Goal: Transaction & Acquisition: Book appointment/travel/reservation

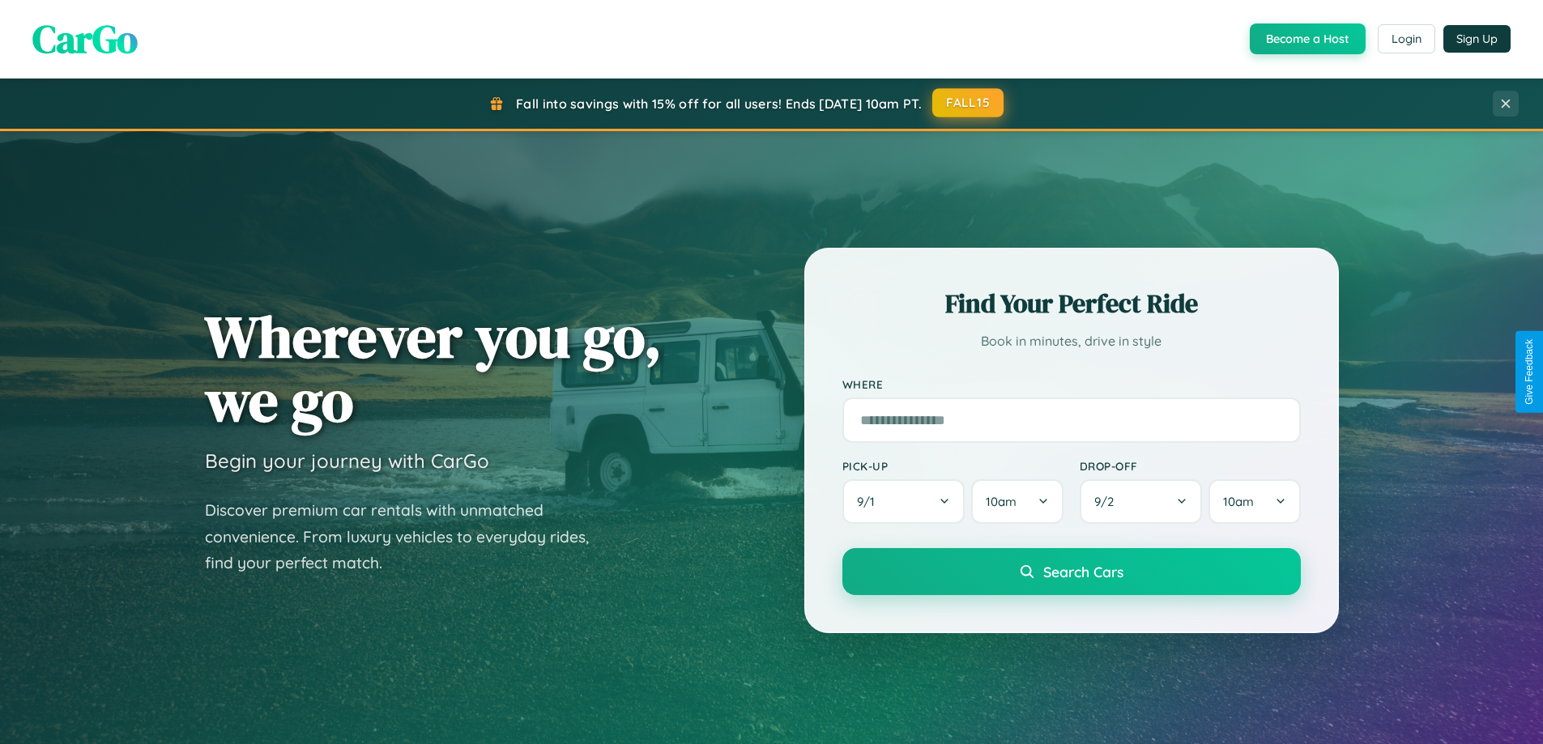
click at [969, 103] on button "FALL15" at bounding box center [967, 102] width 71 height 29
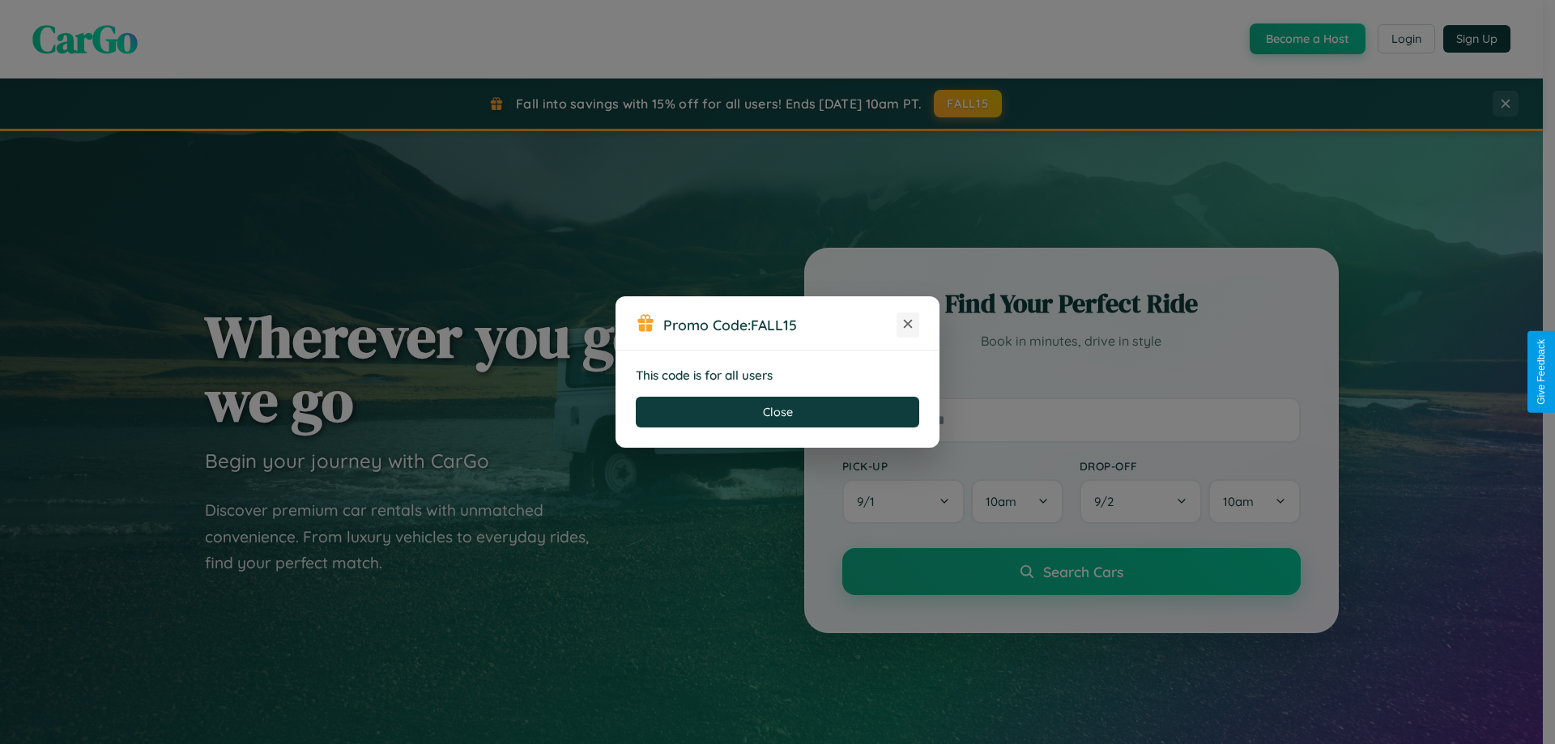
click at [908, 325] on icon at bounding box center [908, 324] width 16 height 16
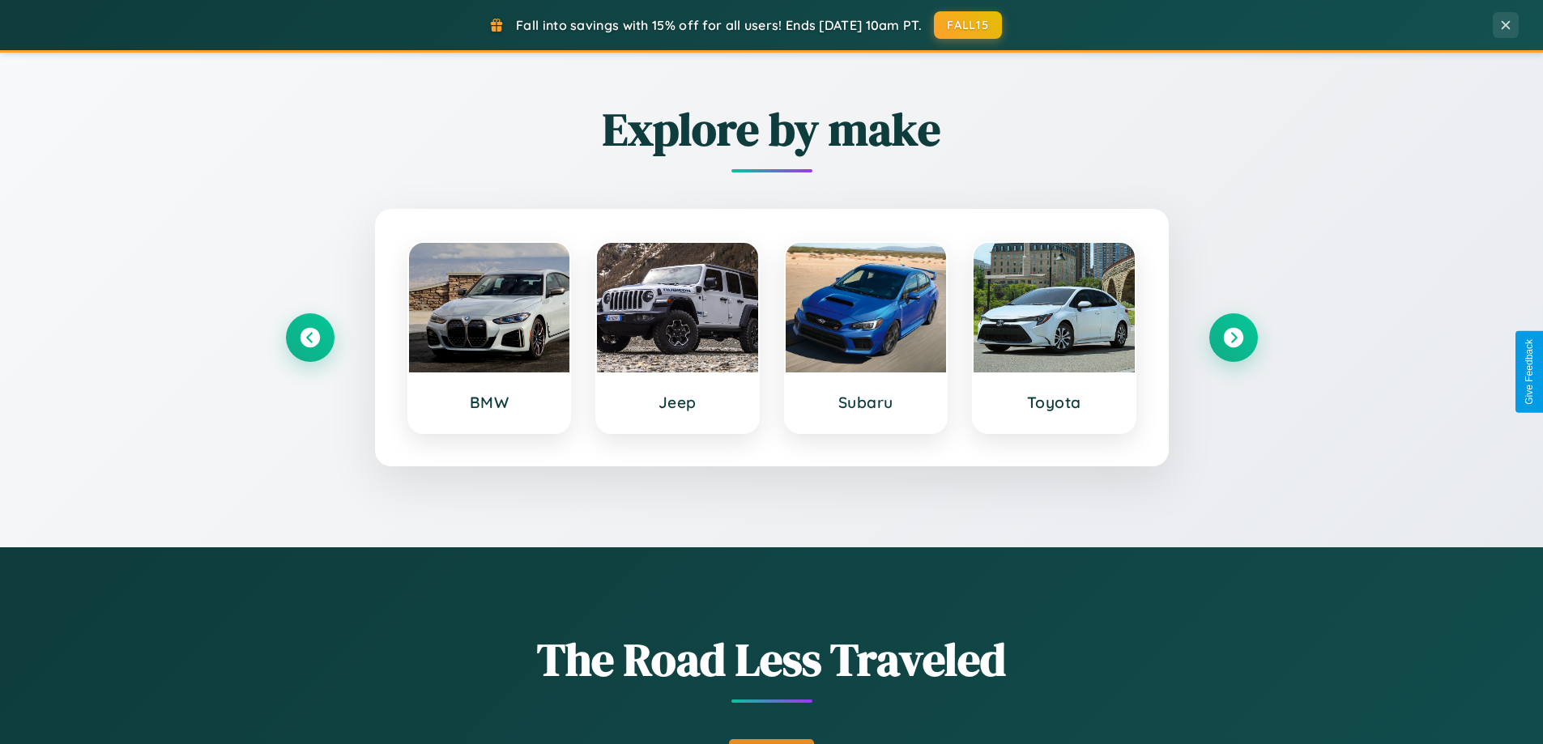
scroll to position [1114, 0]
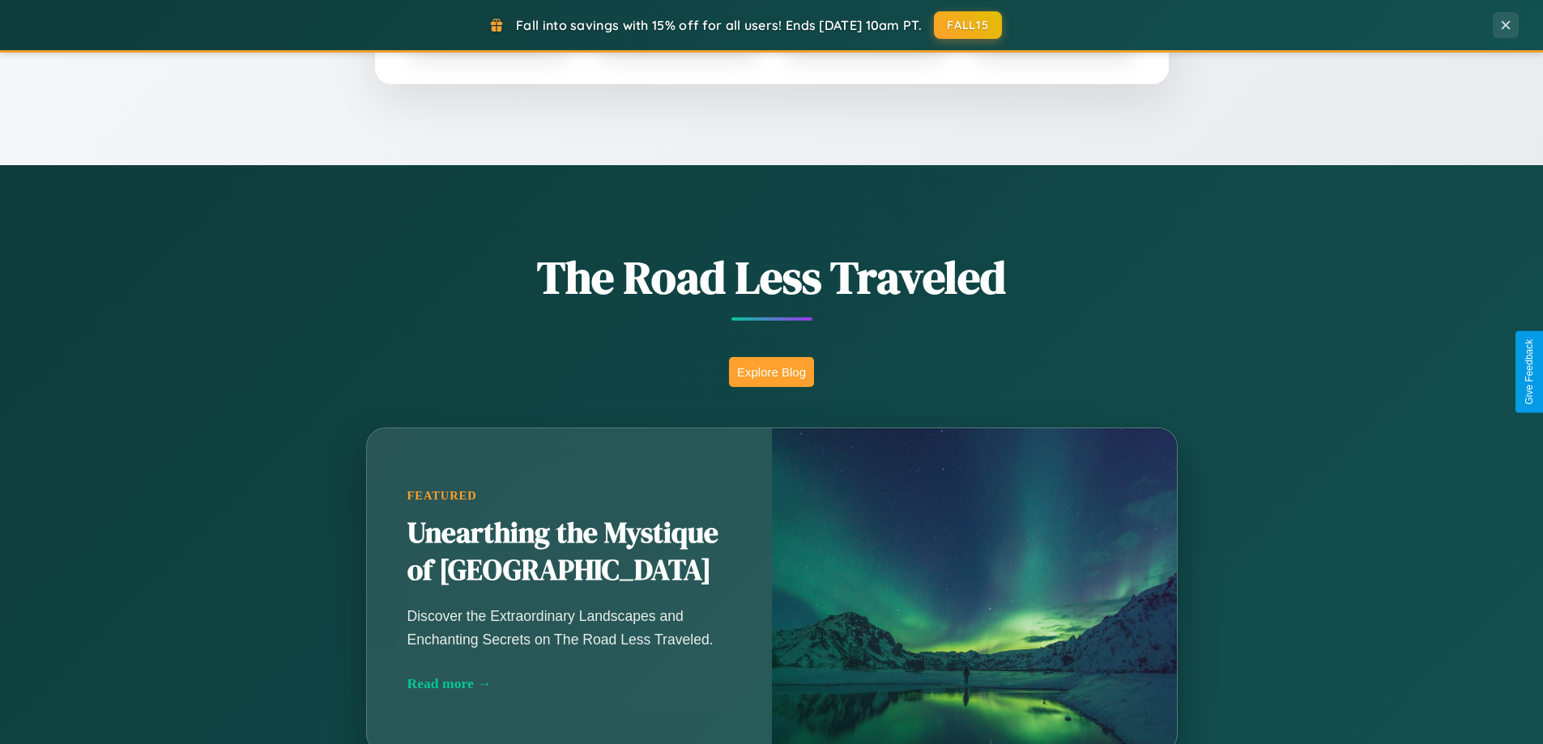
click at [771, 372] on button "Explore Blog" at bounding box center [771, 372] width 85 height 30
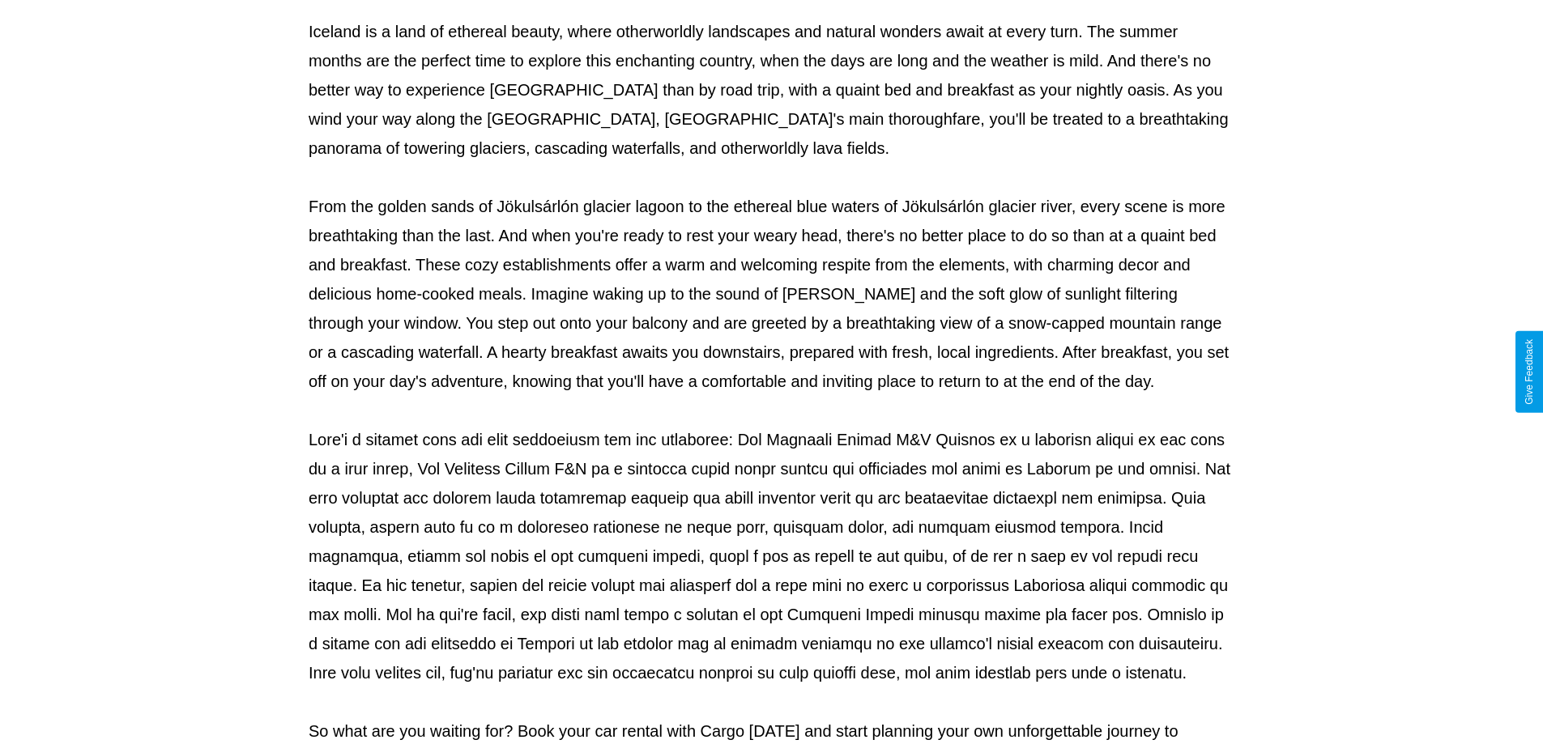
scroll to position [524, 0]
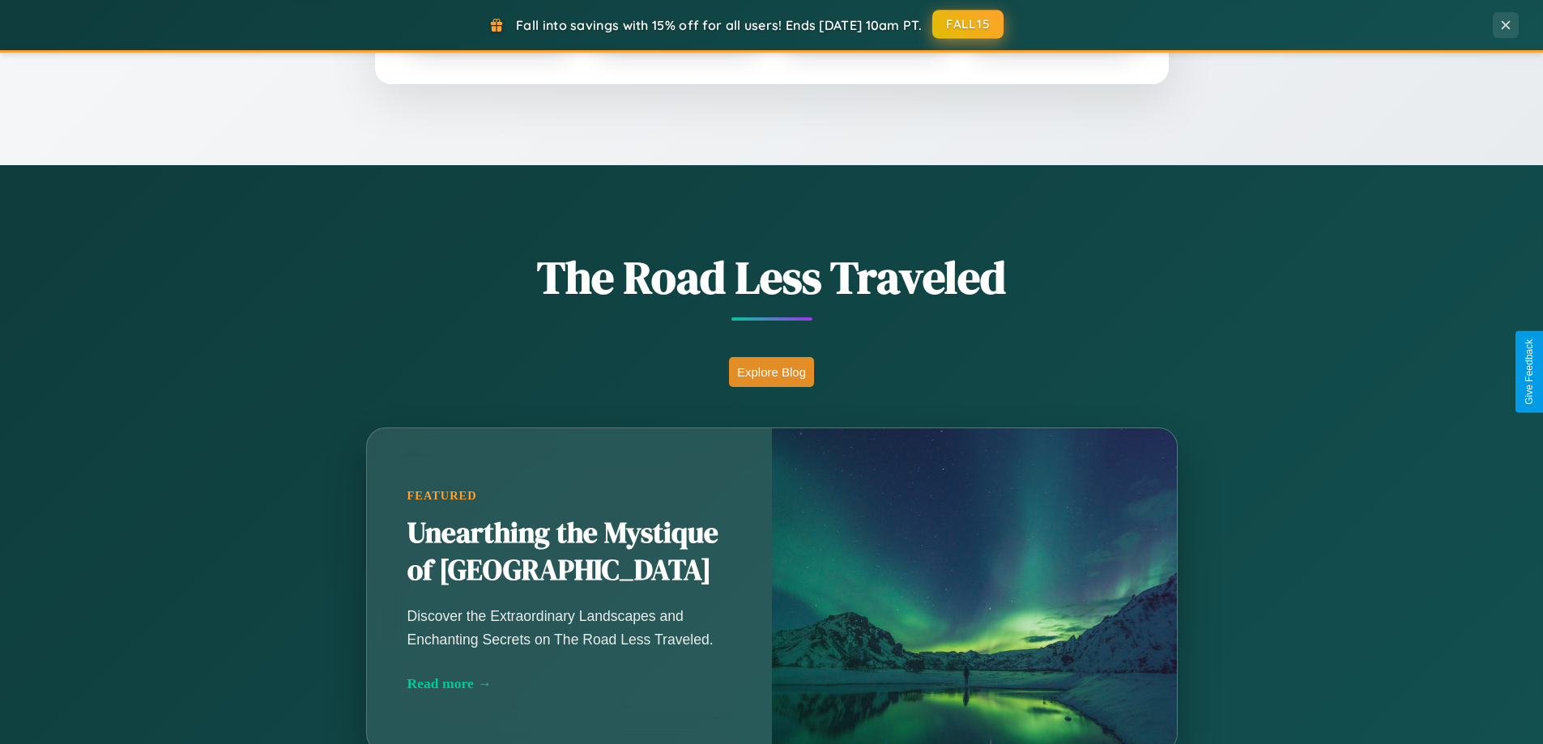
click at [969, 24] on button "FALL15" at bounding box center [967, 24] width 71 height 29
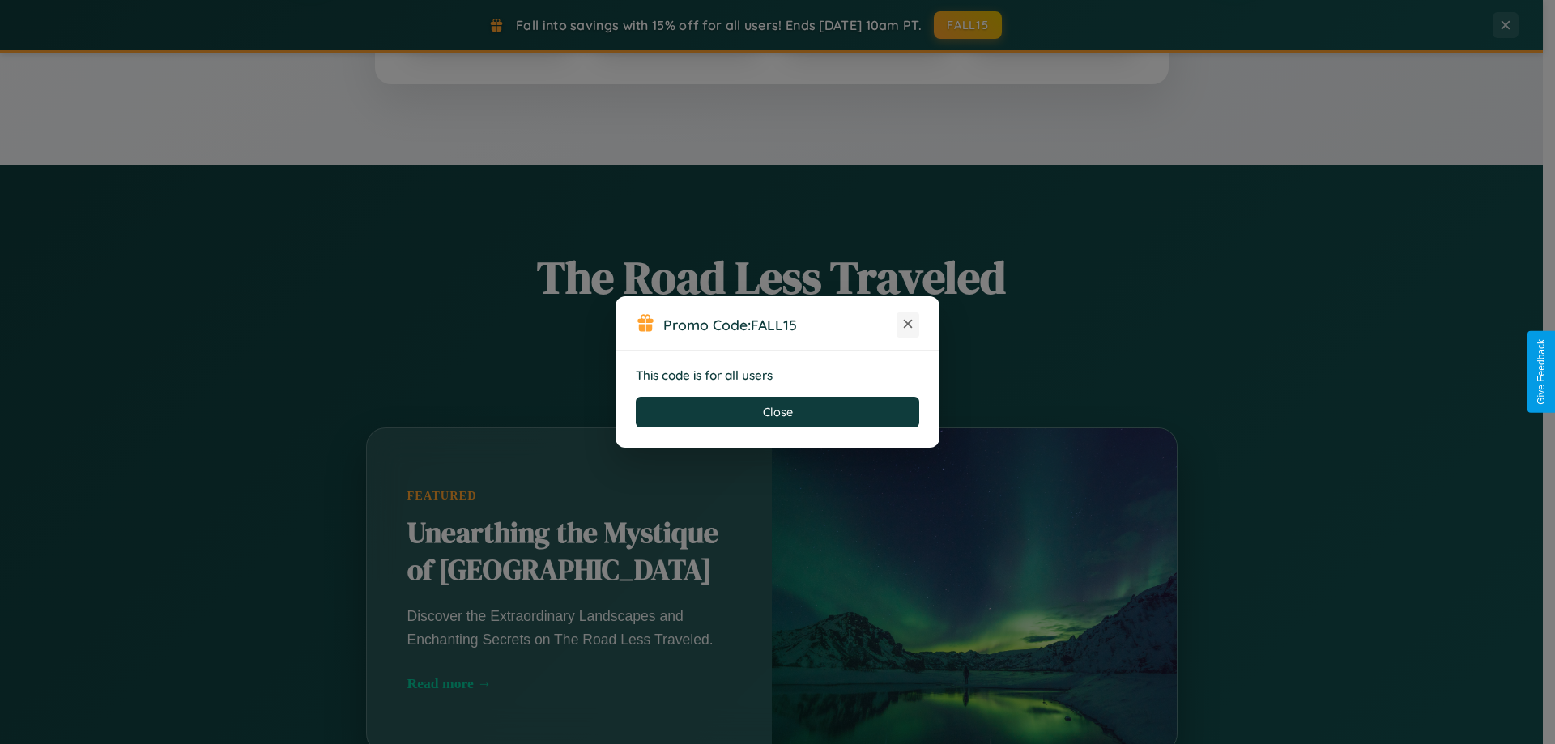
click at [908, 325] on icon at bounding box center [908, 324] width 16 height 16
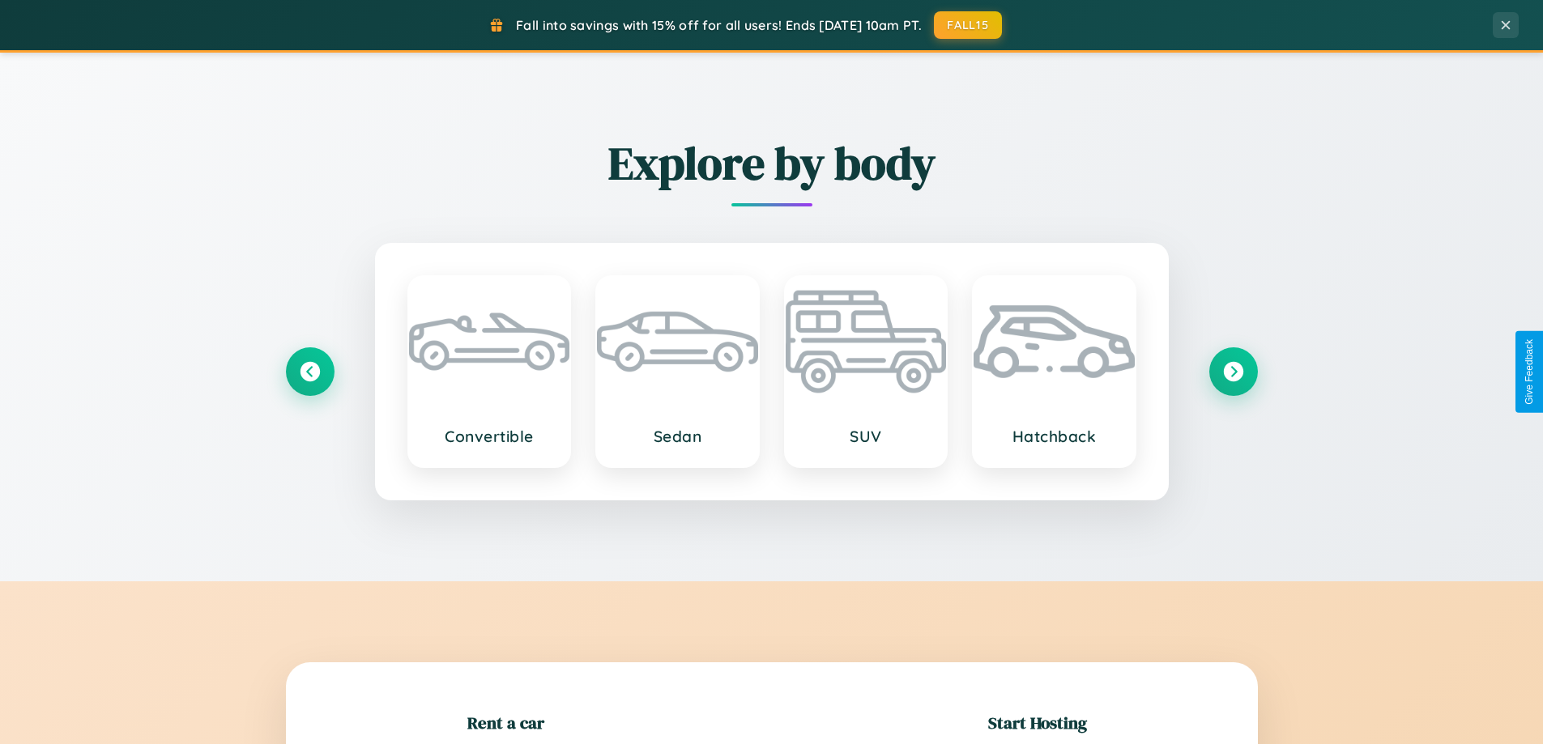
scroll to position [350, 0]
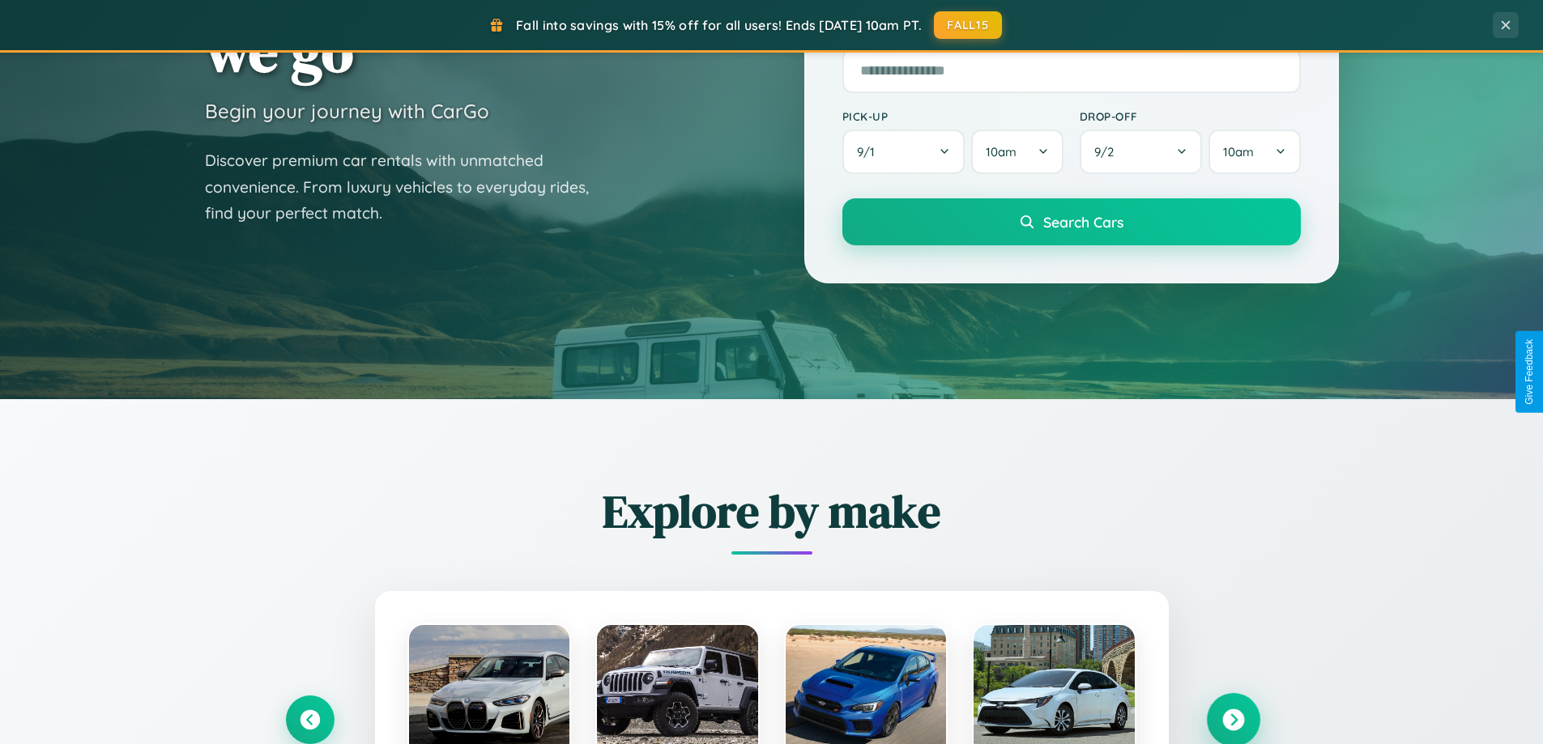
click at [1233, 720] on icon at bounding box center [1233, 721] width 22 height 22
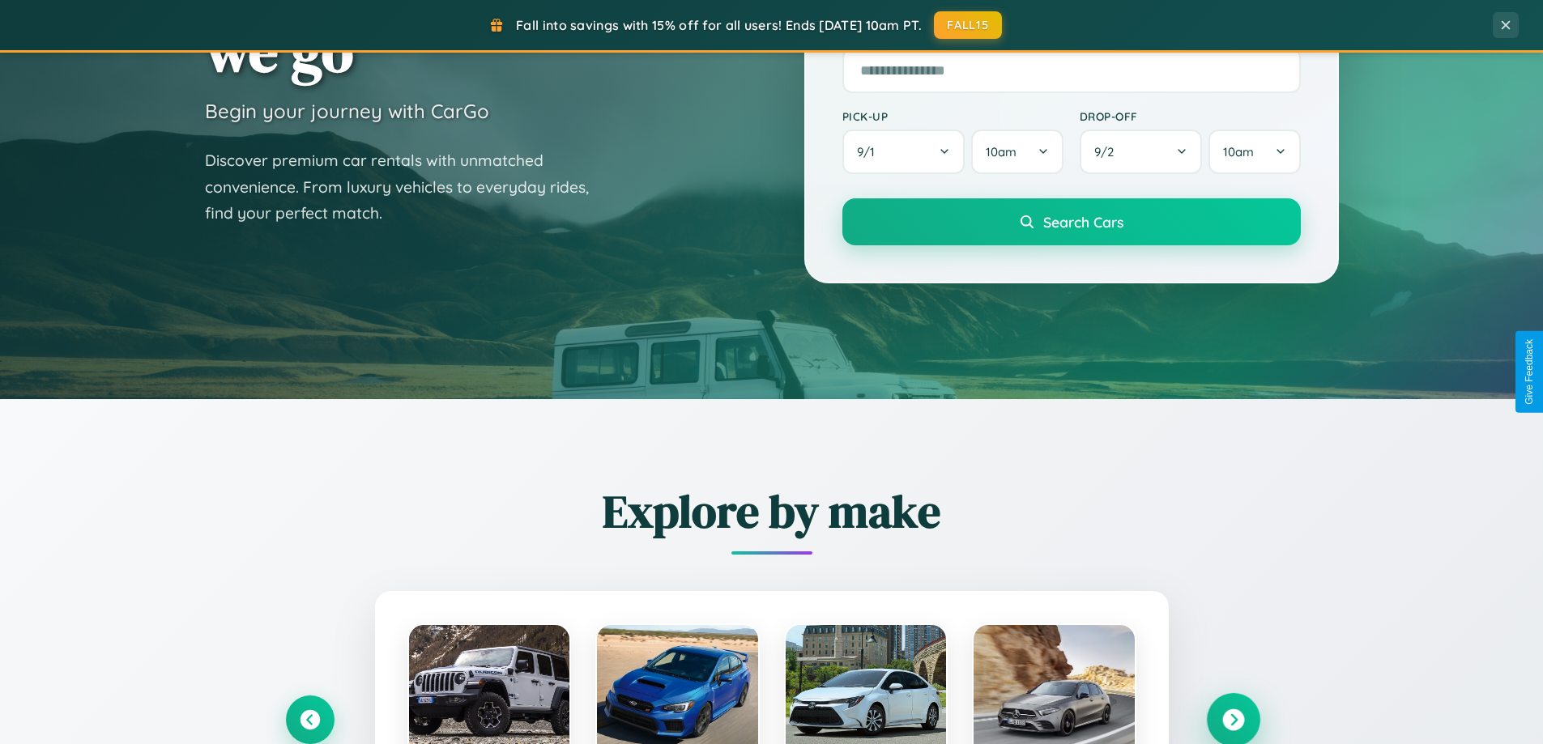
click at [1233, 718] on icon at bounding box center [1233, 721] width 22 height 22
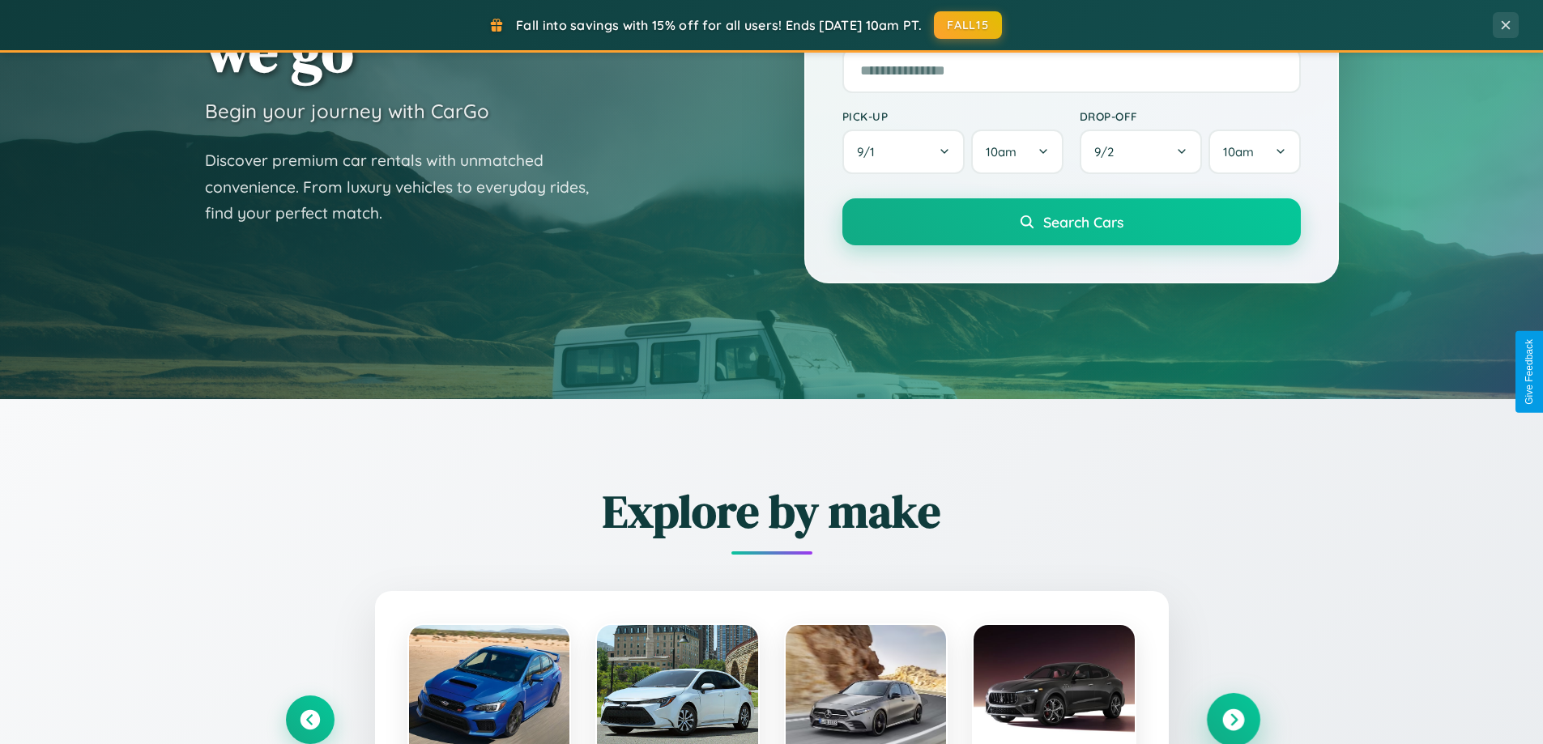
click at [1233, 718] on icon at bounding box center [1233, 721] width 22 height 22
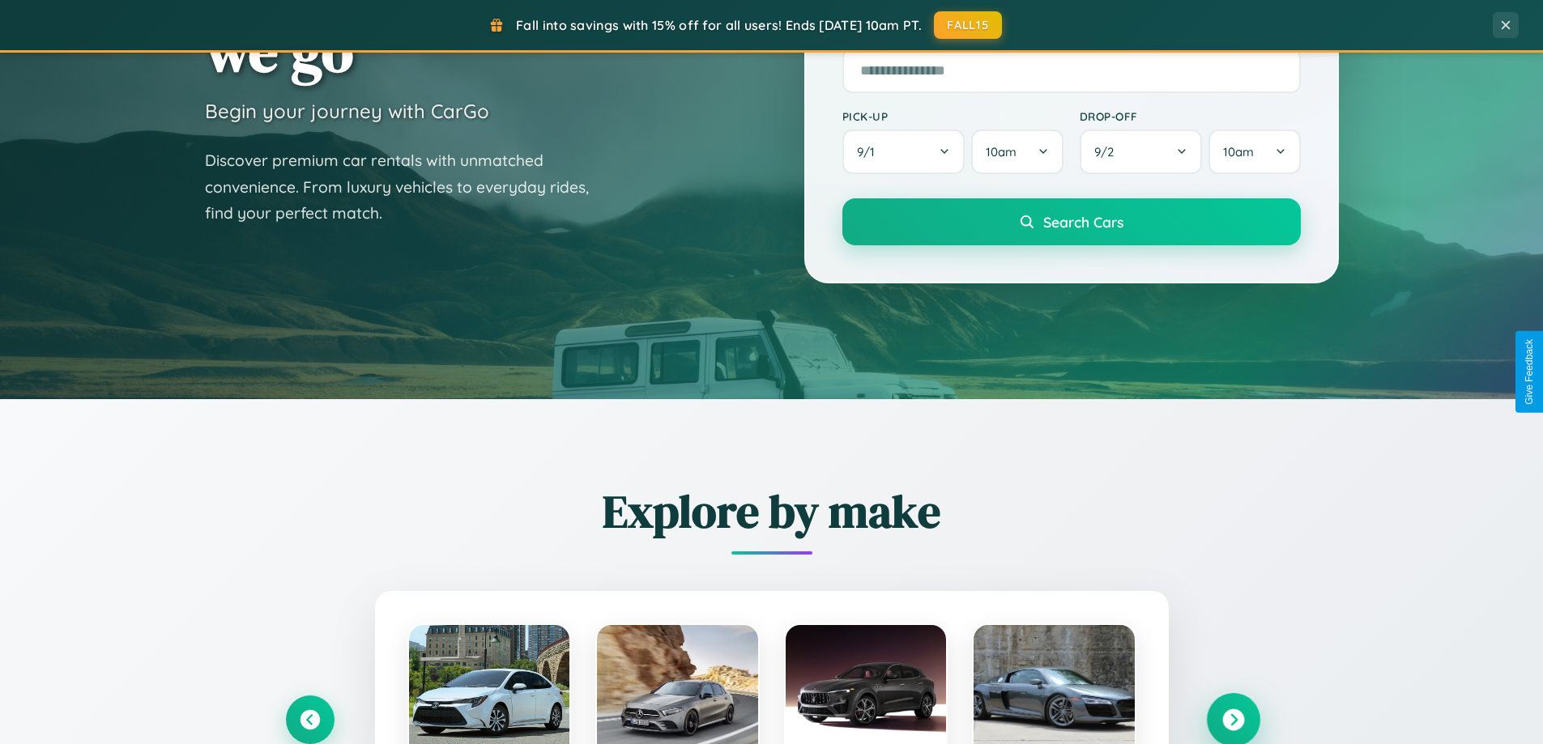
click at [1233, 718] on icon at bounding box center [1233, 721] width 22 height 22
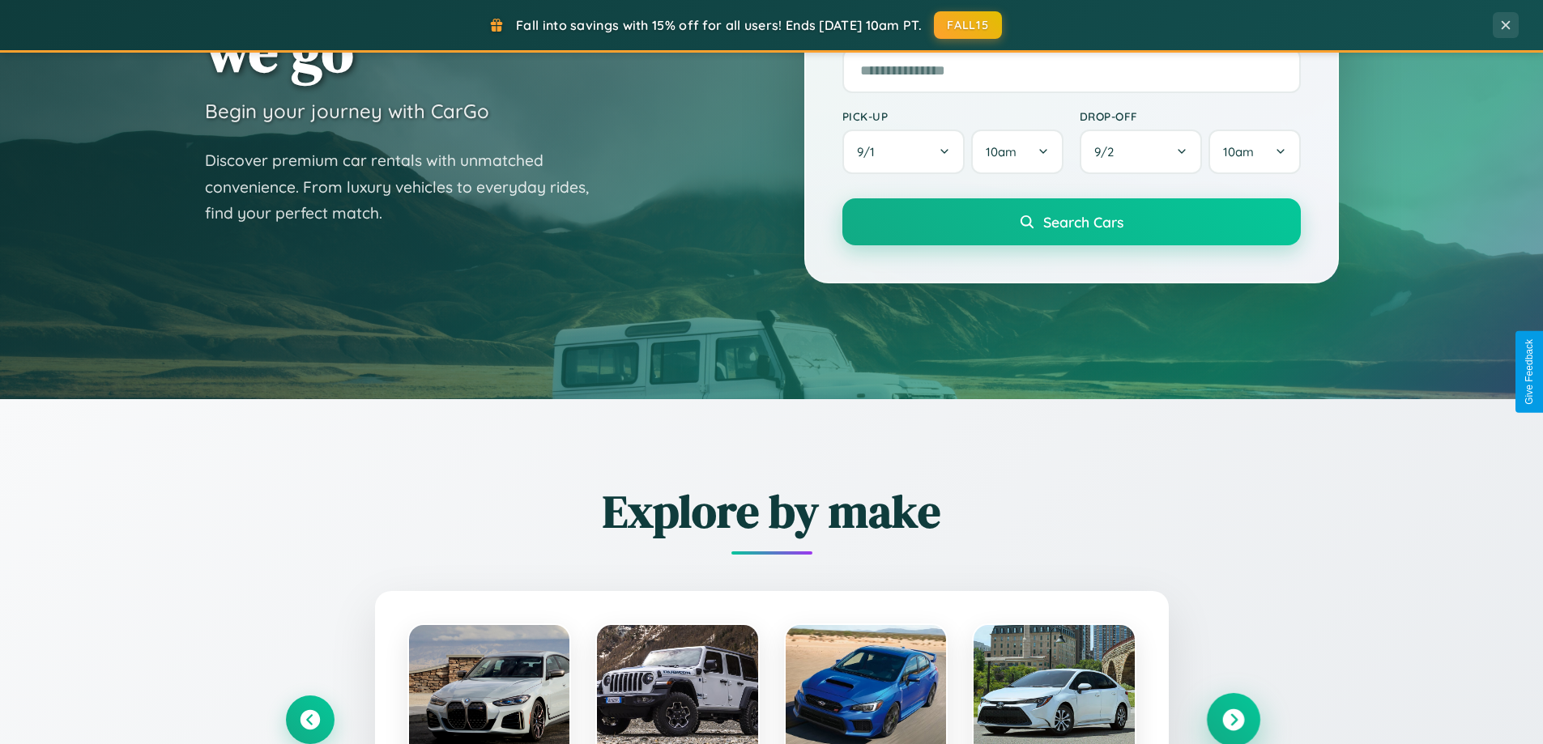
scroll to position [48, 0]
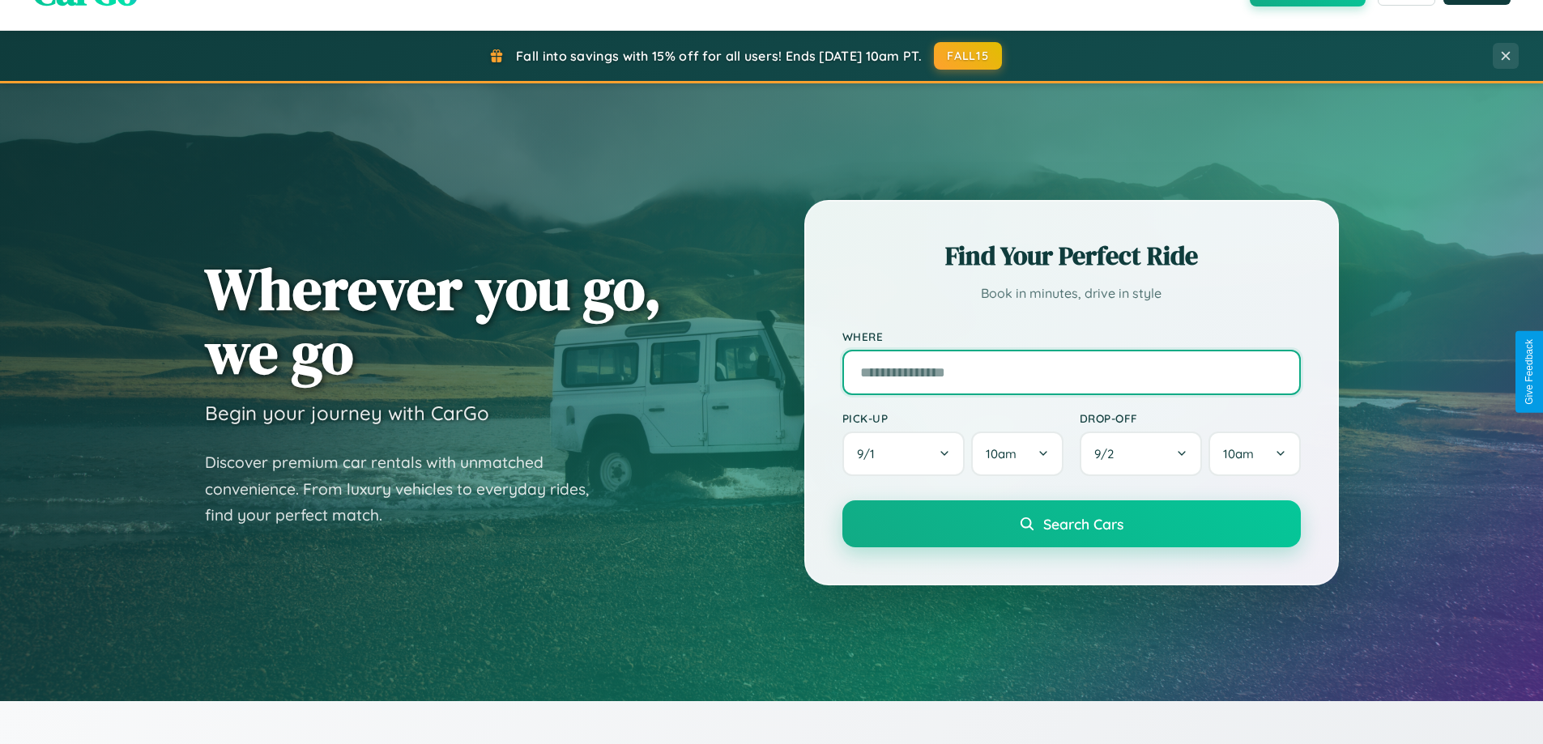
click at [1071, 372] on input "text" at bounding box center [1071, 372] width 458 height 45
type input "******"
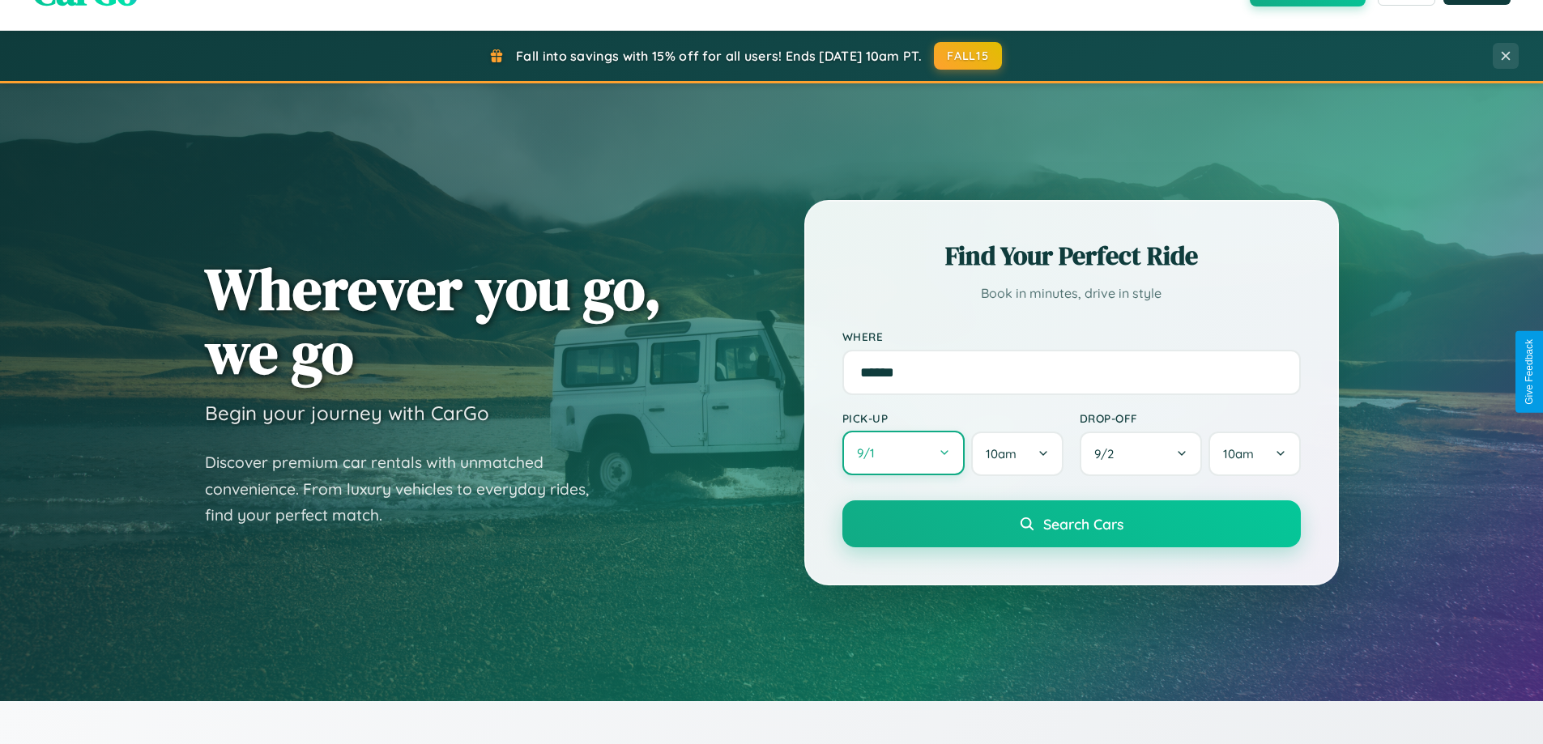
click at [903, 454] on button "9 / 1" at bounding box center [903, 453] width 123 height 45
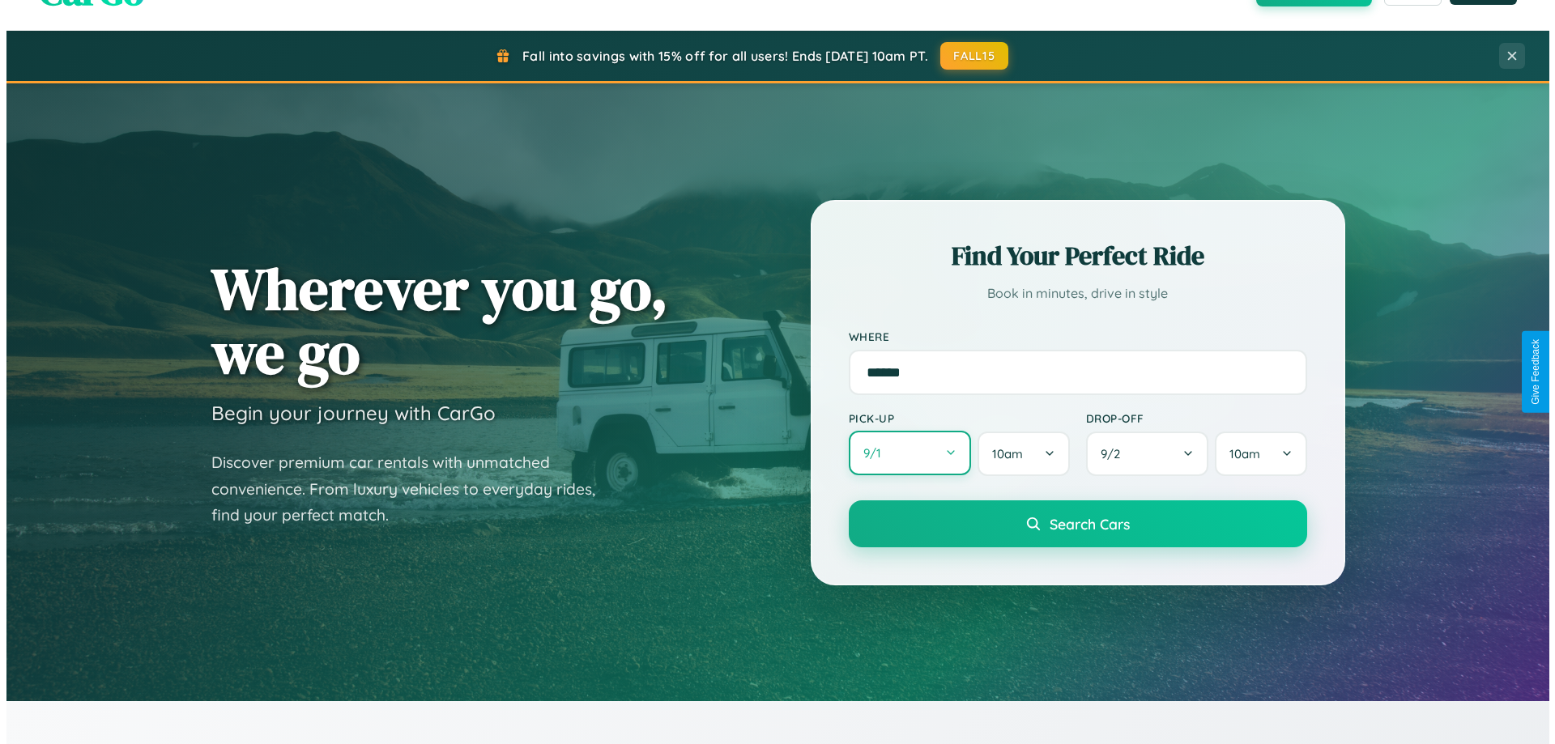
select select "*"
select select "****"
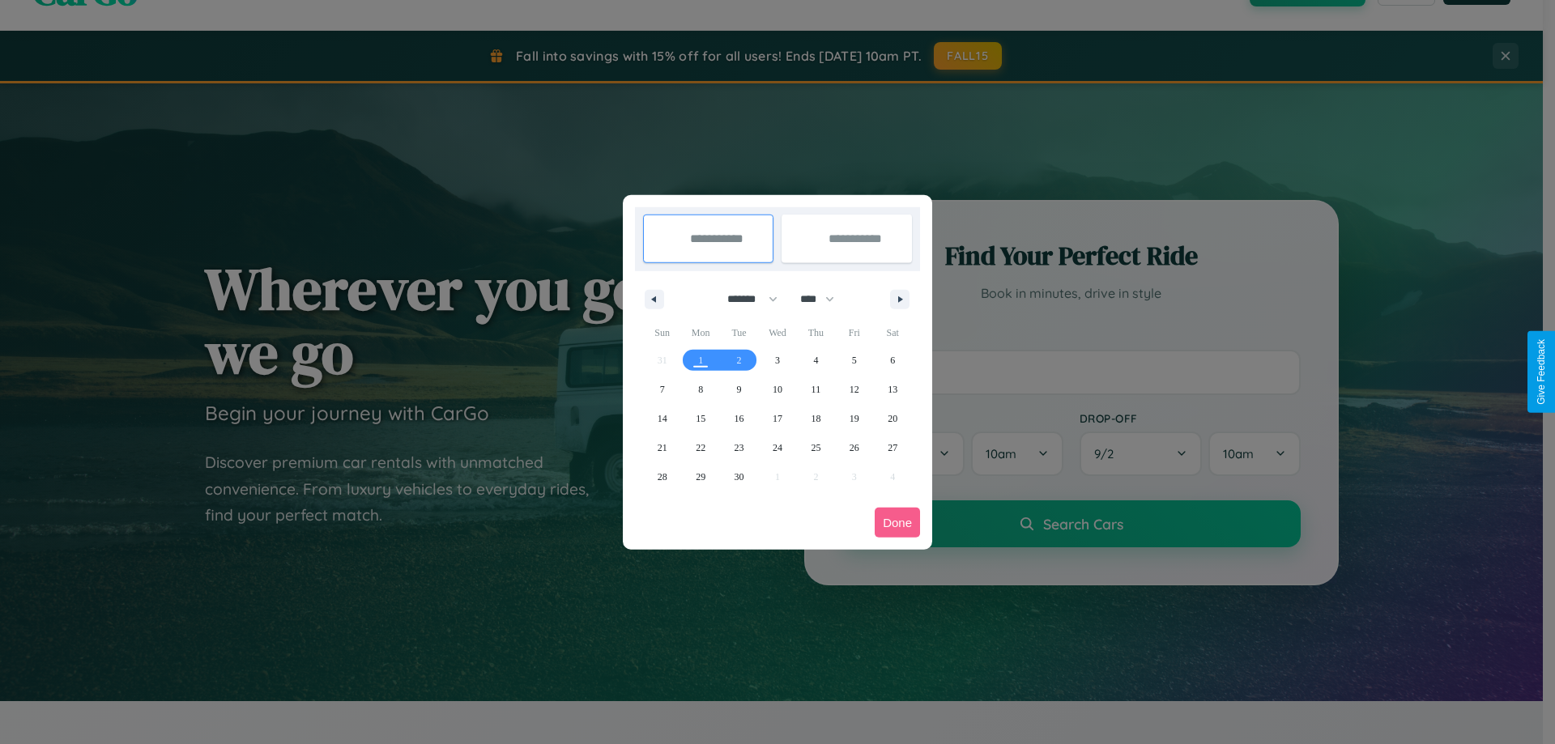
drag, startPoint x: 745, startPoint y: 299, endPoint x: 778, endPoint y: 325, distance: 41.5
click at [745, 299] on select "******* ******** ***** ***** *** **** **** ****** ********* ******* ******** **…" at bounding box center [749, 299] width 69 height 27
select select "*"
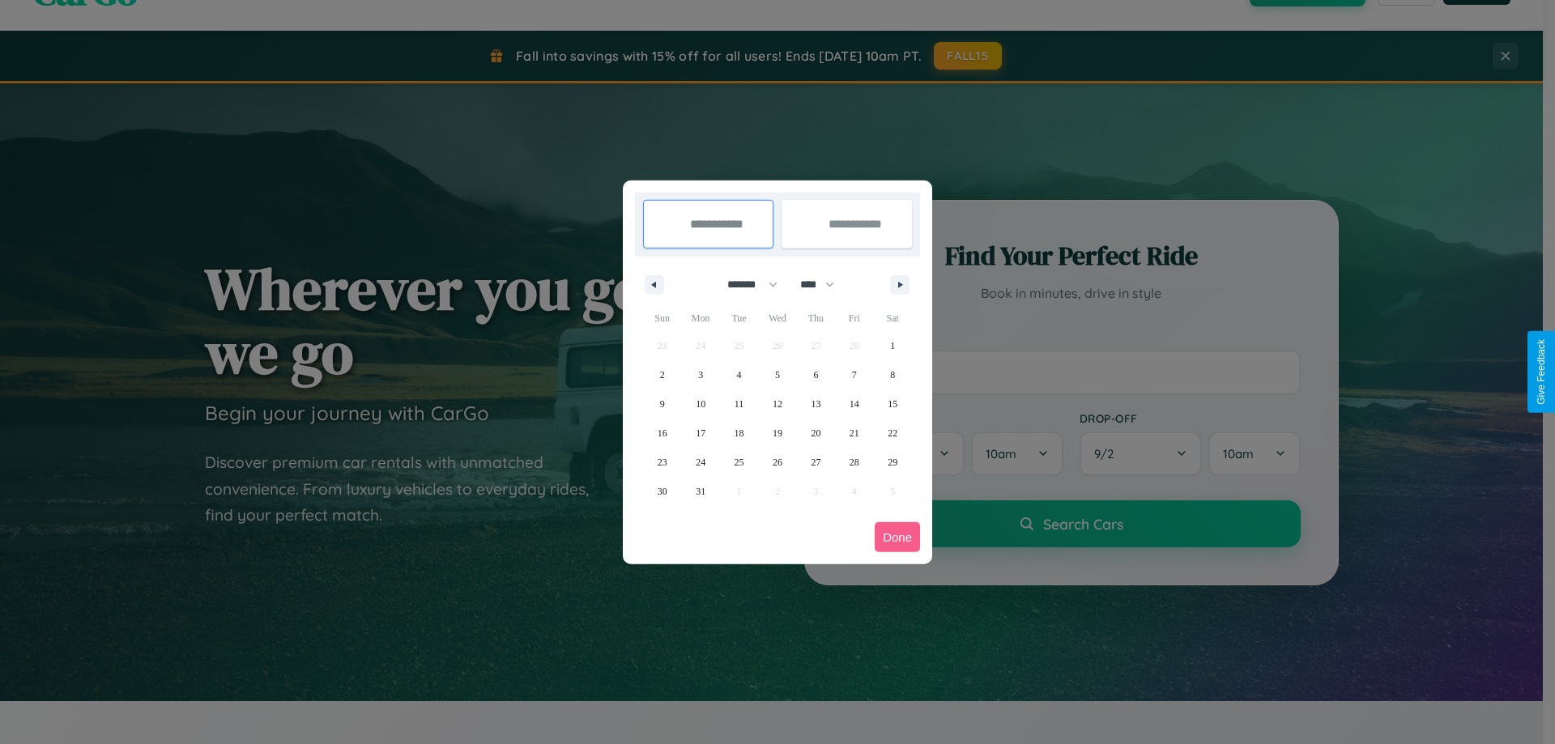
drag, startPoint x: 825, startPoint y: 284, endPoint x: 778, endPoint y: 325, distance: 62.0
click at [825, 284] on select "**** **** **** **** **** **** **** **** **** **** **** **** **** **** **** ****…" at bounding box center [816, 284] width 49 height 27
select select "****"
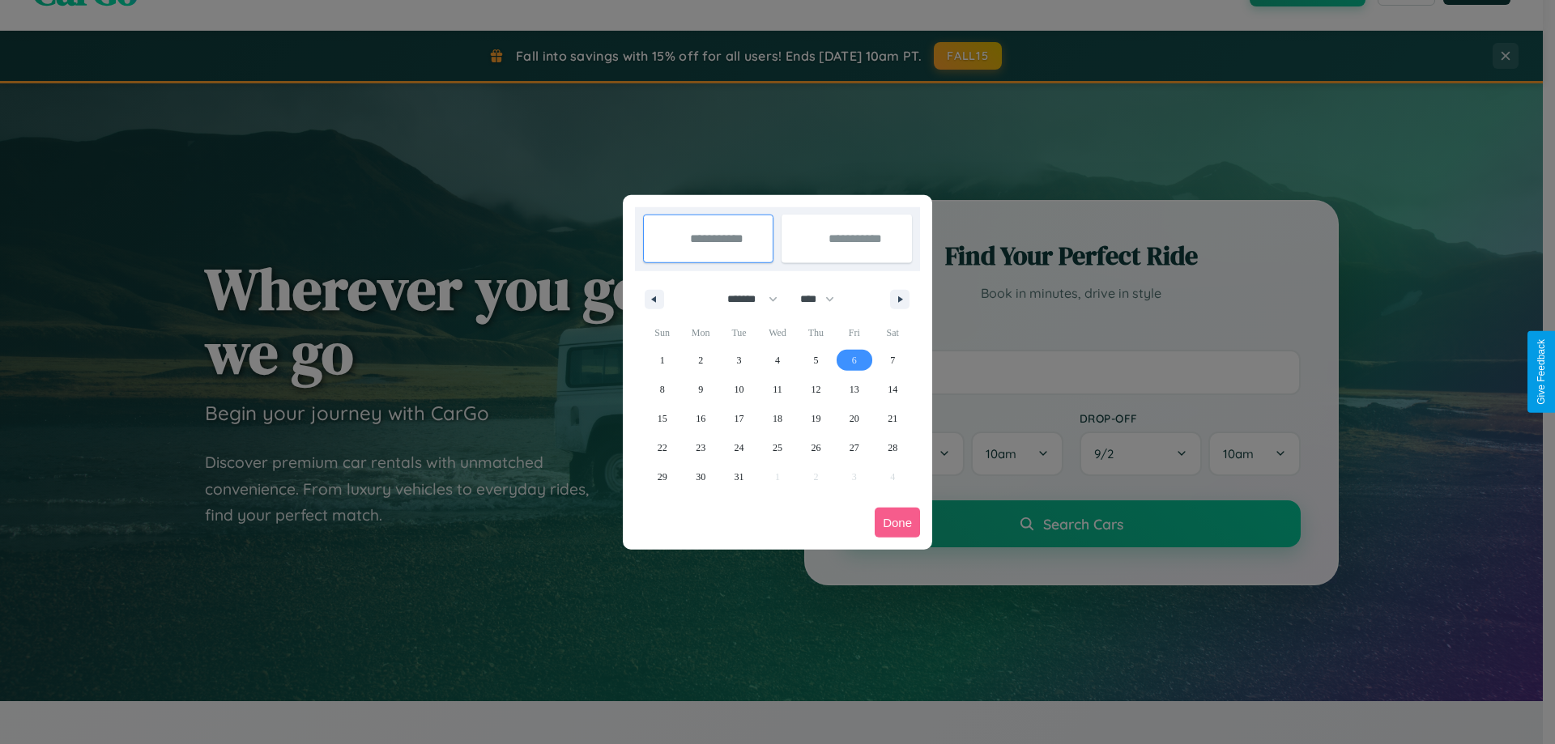
click at [854, 360] on span "6" at bounding box center [854, 360] width 5 height 29
type input "**********"
click at [893, 389] on span "14" at bounding box center [893, 389] width 10 height 29
type input "**********"
click at [897, 522] on button "Done" at bounding box center [897, 523] width 45 height 30
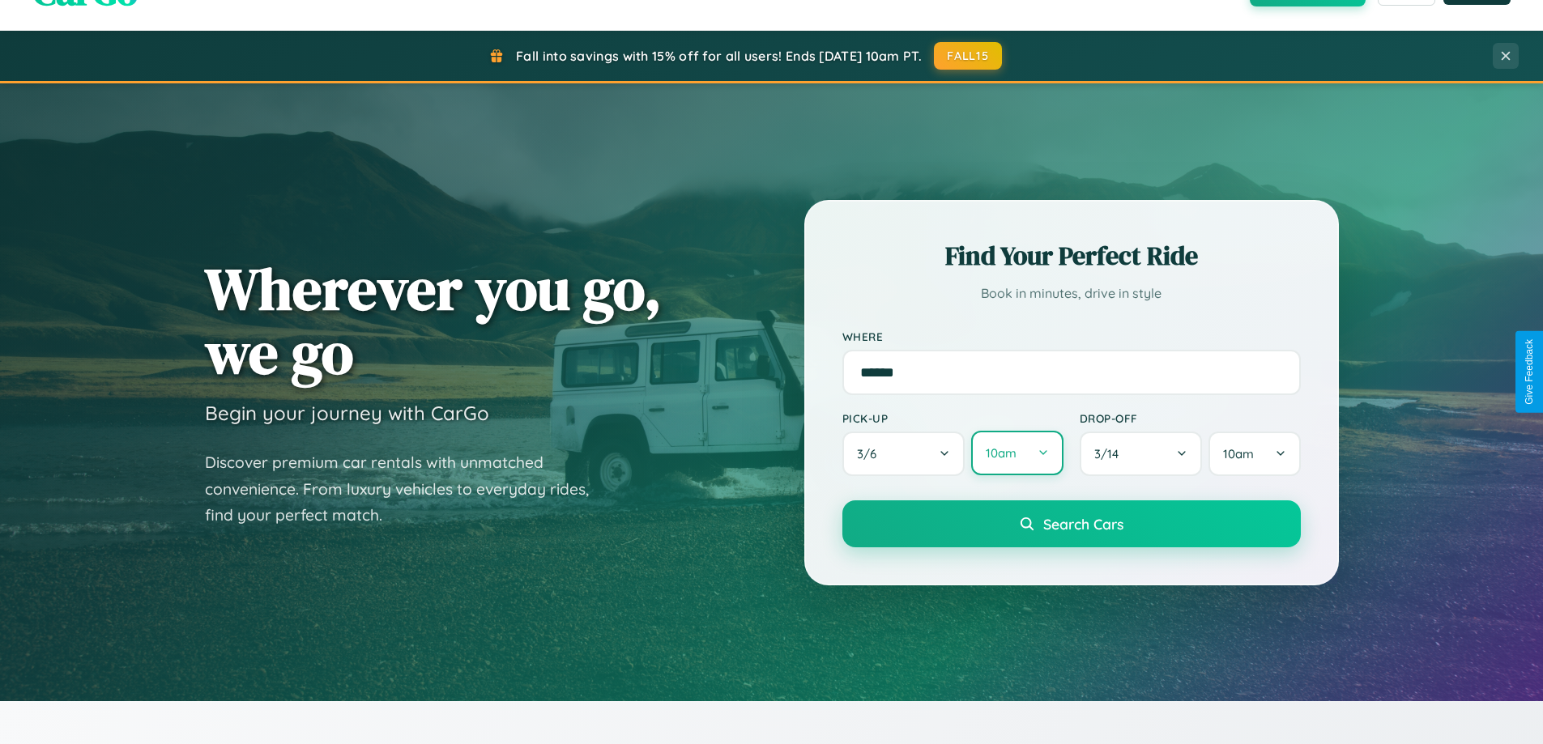
click at [1016, 454] on button "10am" at bounding box center [1017, 453] width 92 height 45
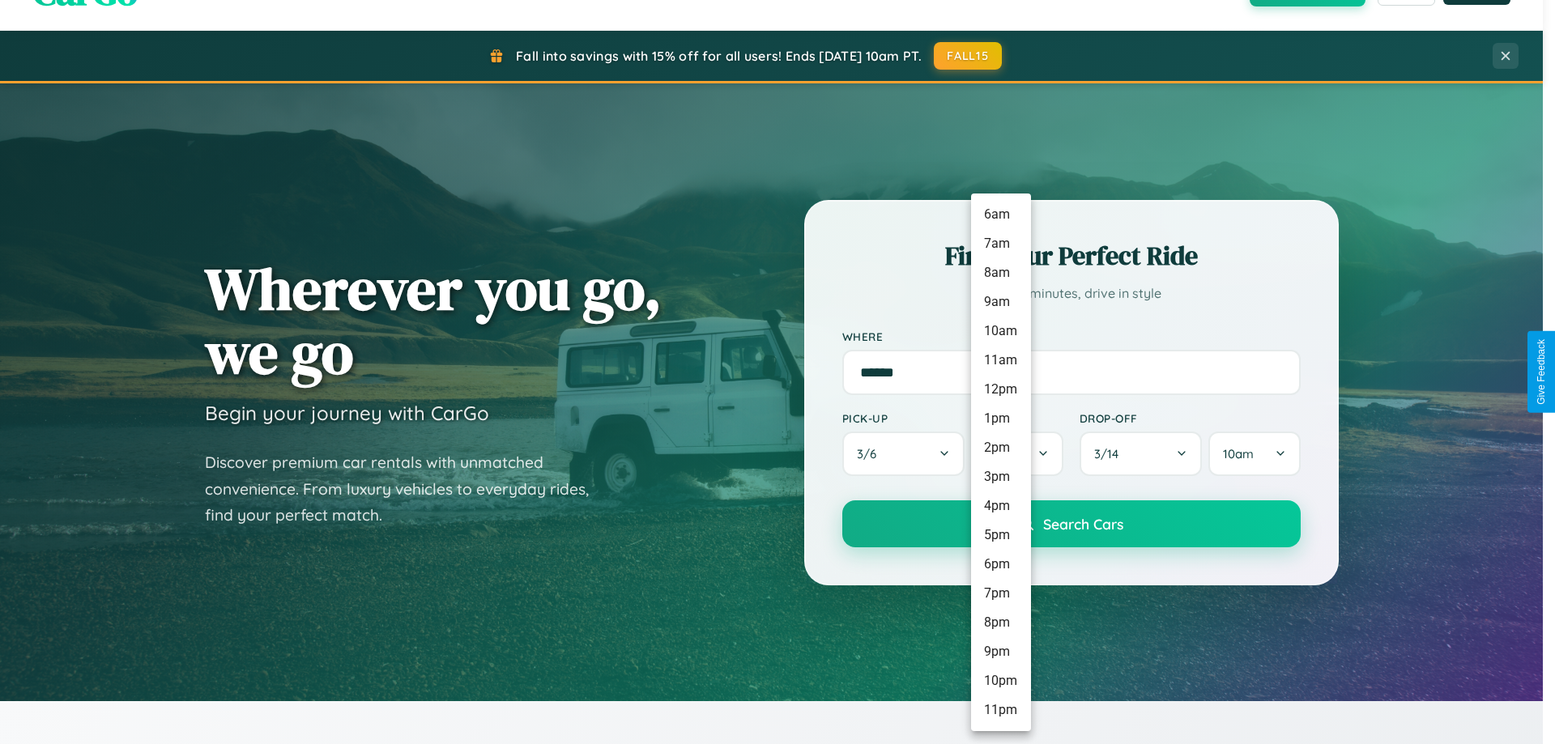
click at [1000, 273] on li "8am" at bounding box center [1001, 272] width 60 height 29
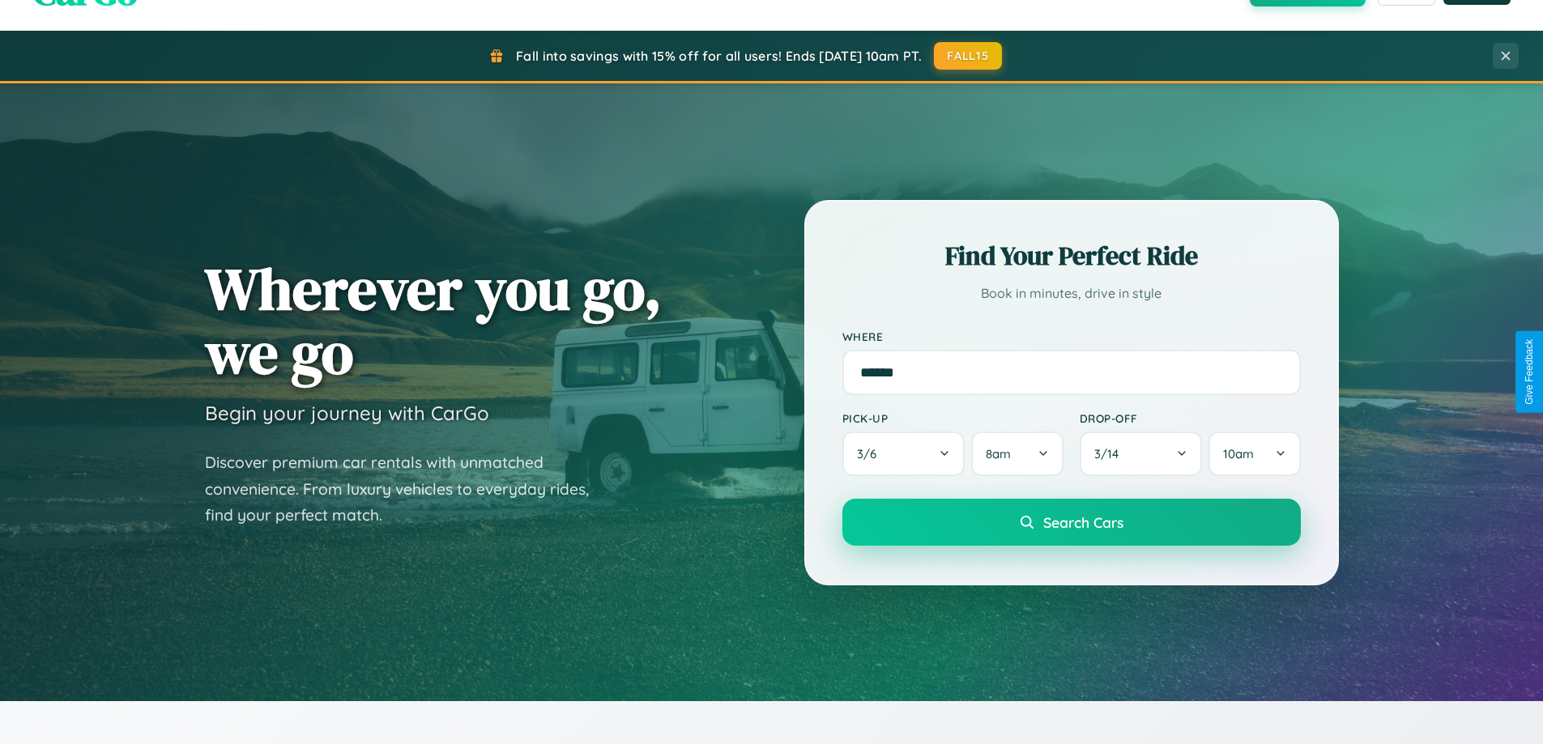
click at [1071, 523] on span "Search Cars" at bounding box center [1083, 522] width 80 height 18
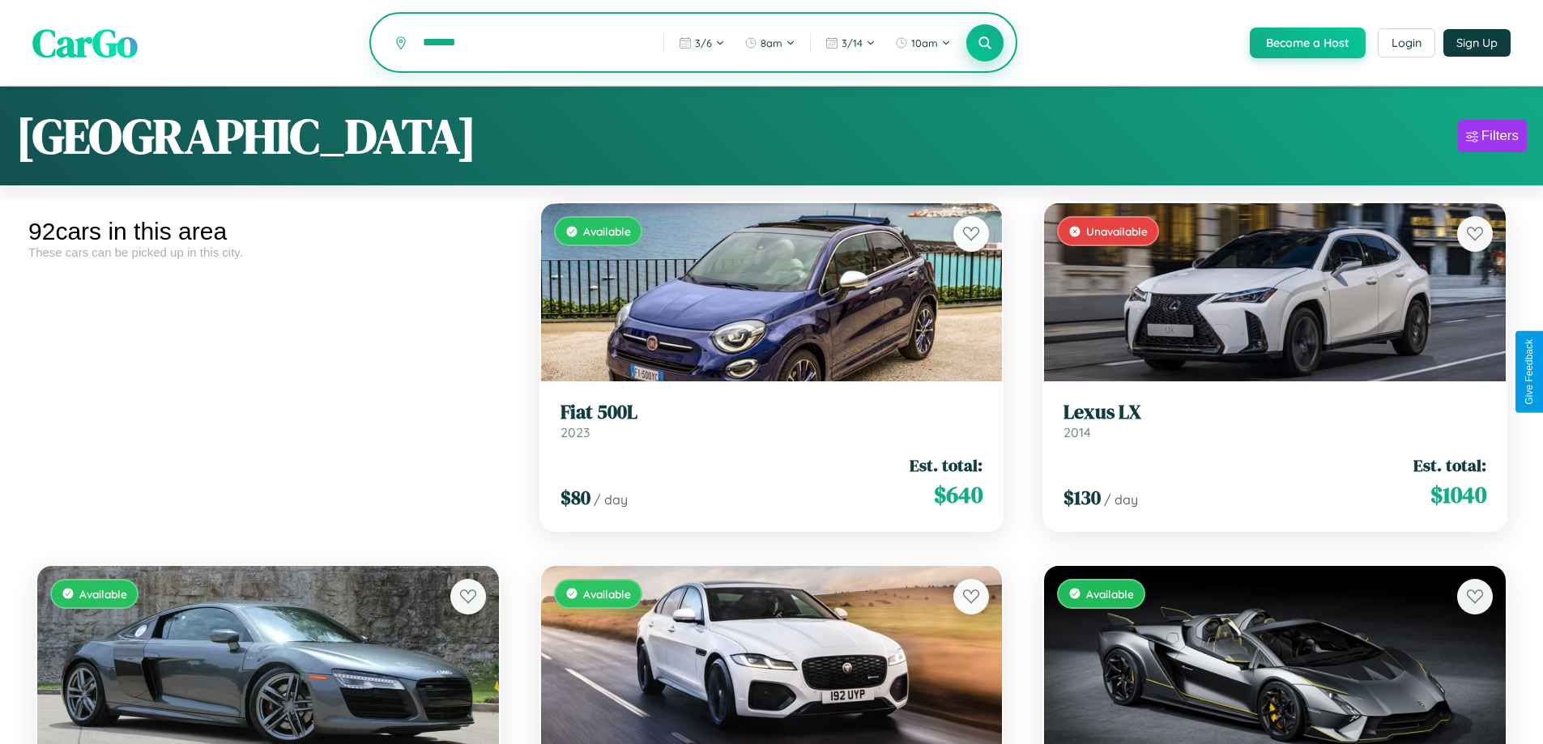
type input "*******"
click at [984, 43] on icon at bounding box center [985, 42] width 15 height 15
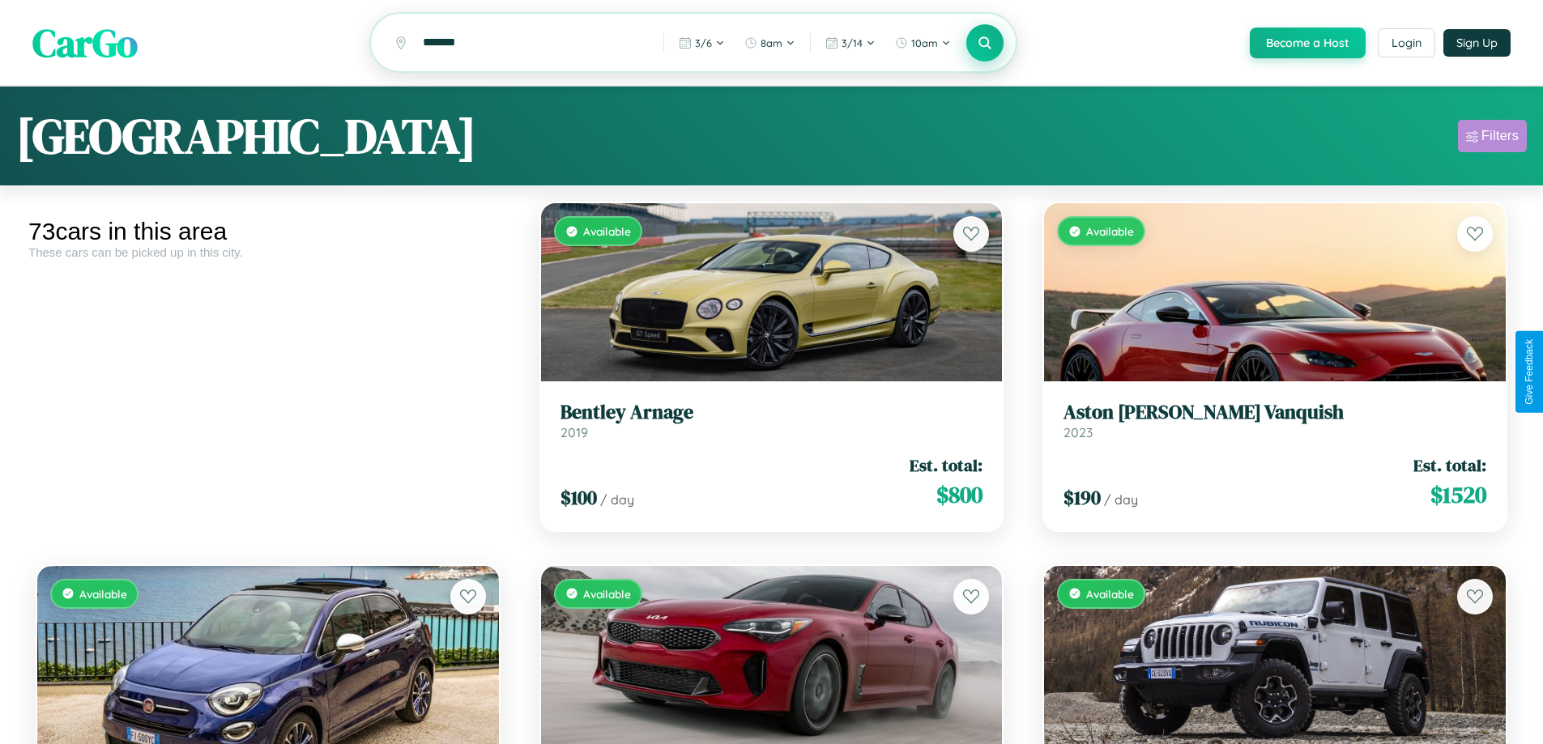
click at [1492, 138] on div "Filters" at bounding box center [1499, 136] width 37 height 16
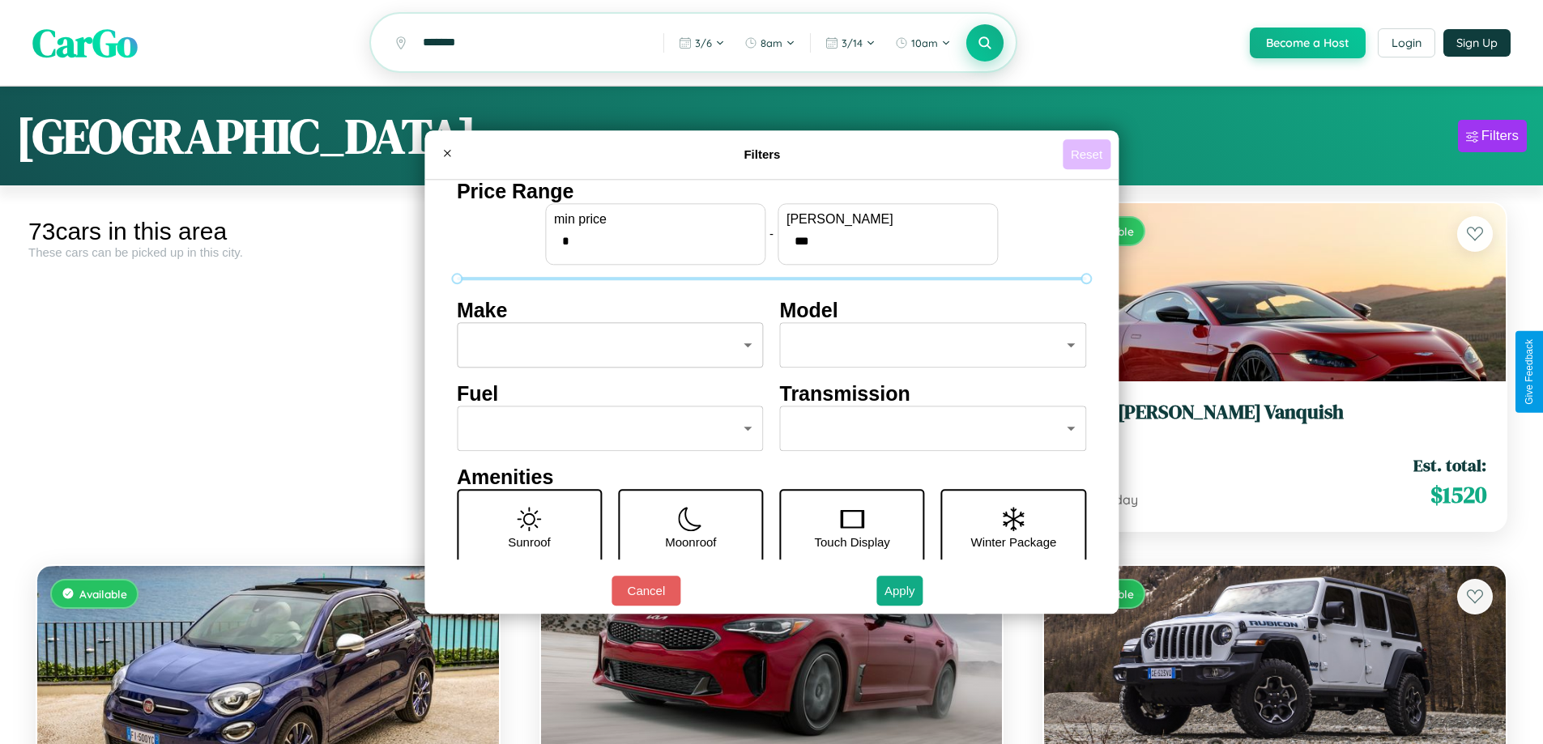
click at [1089, 154] on button "Reset" at bounding box center [1087, 154] width 48 height 30
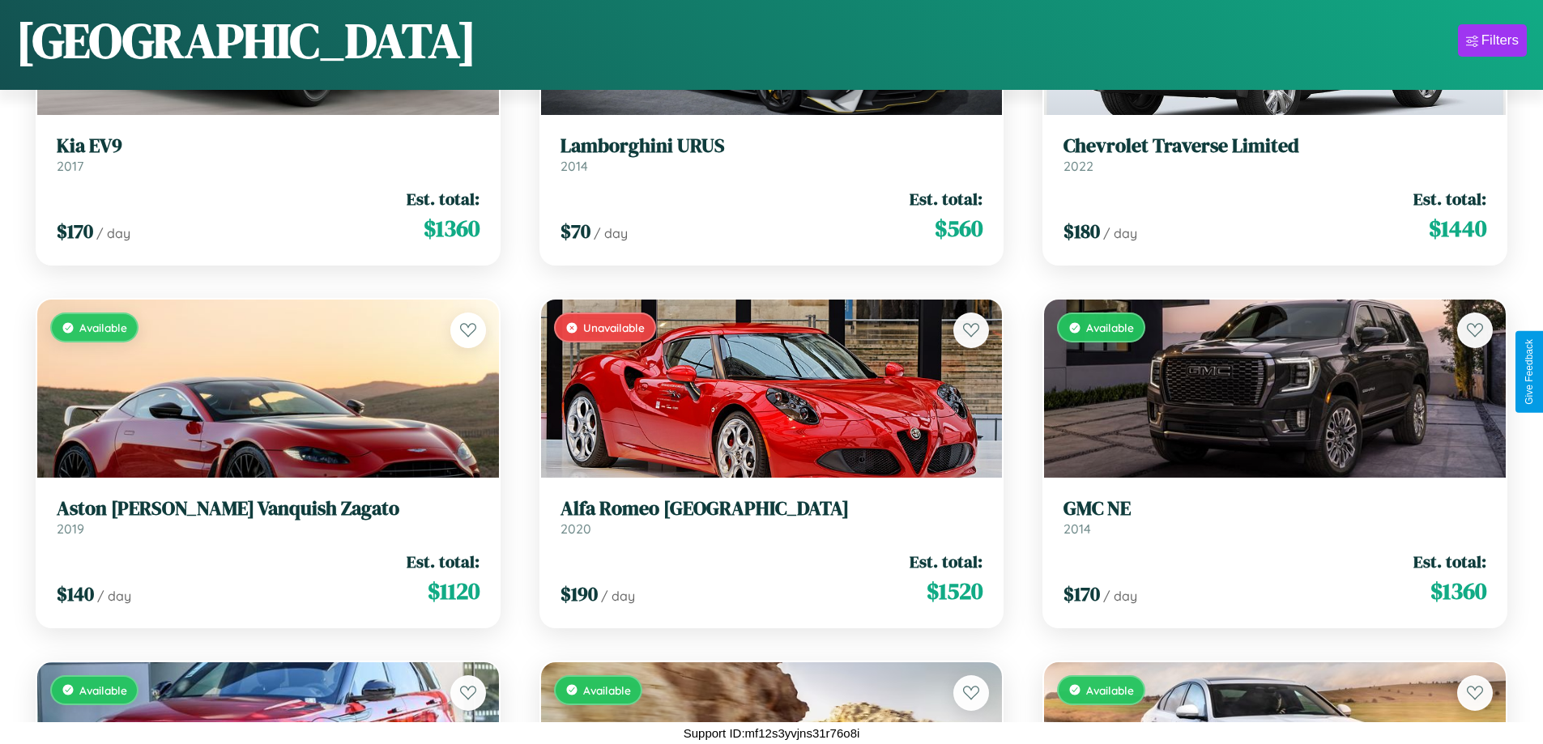
scroll to position [4942, 0]
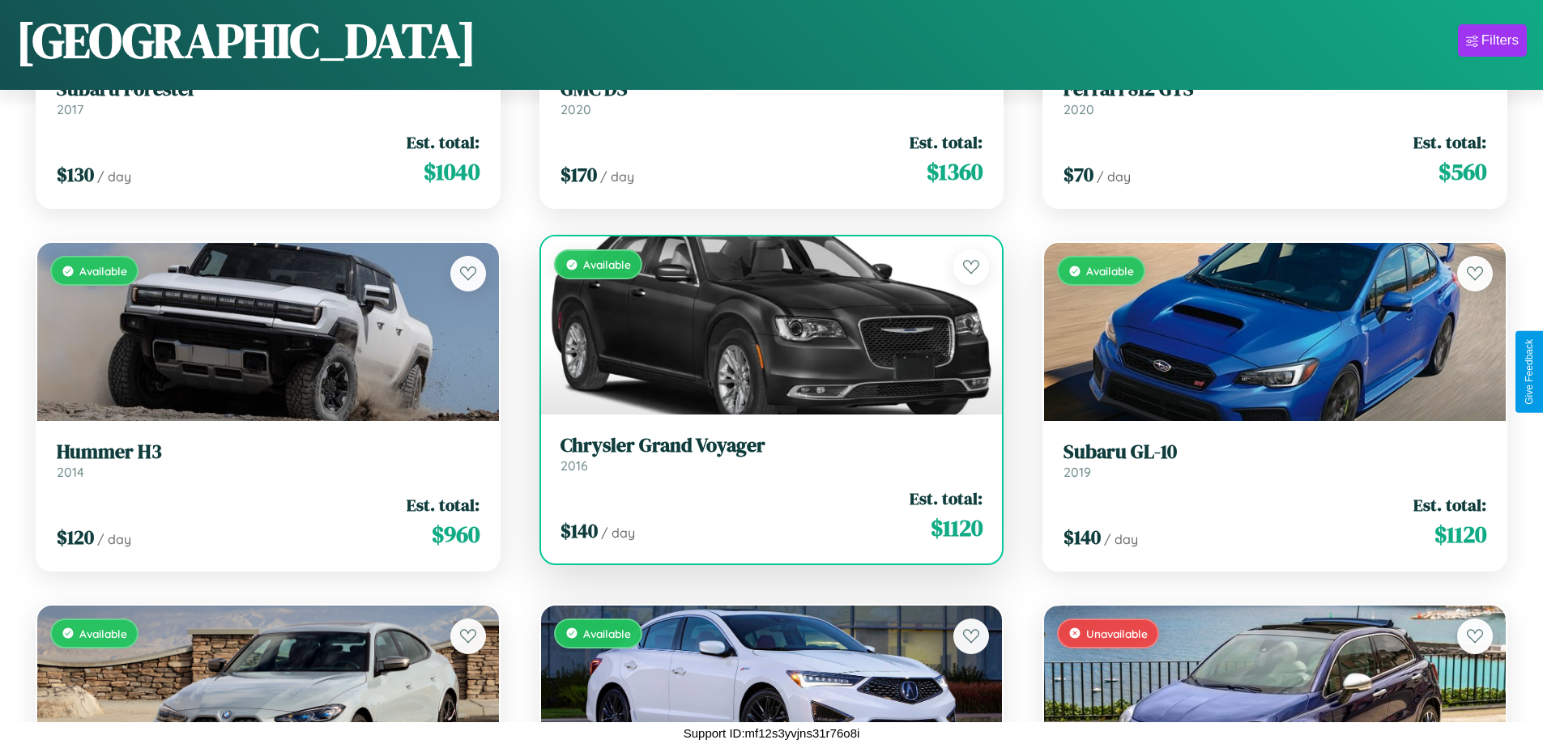
click at [765, 326] on div "Available" at bounding box center [772, 326] width 462 height 178
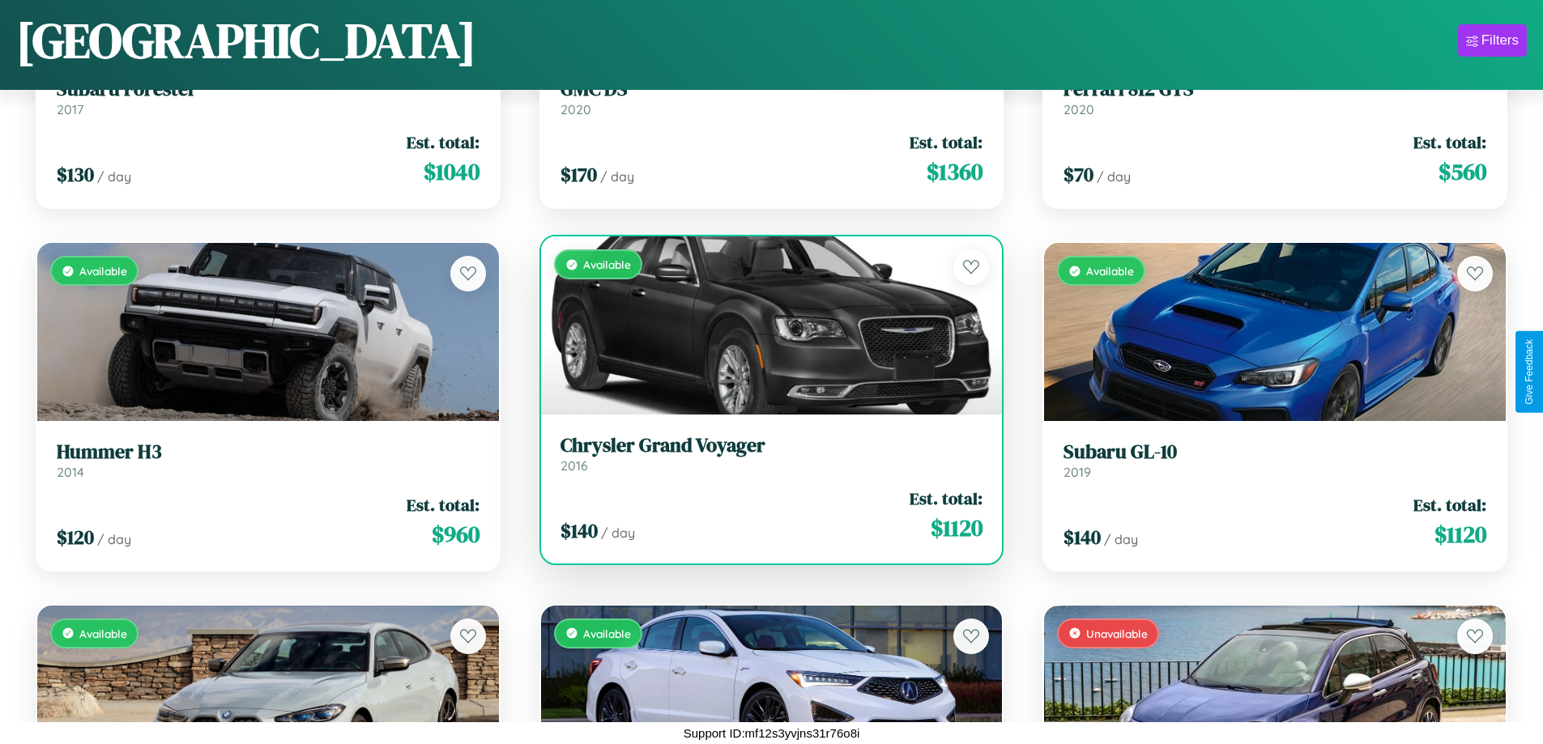
click at [765, 326] on div "Available" at bounding box center [772, 326] width 462 height 178
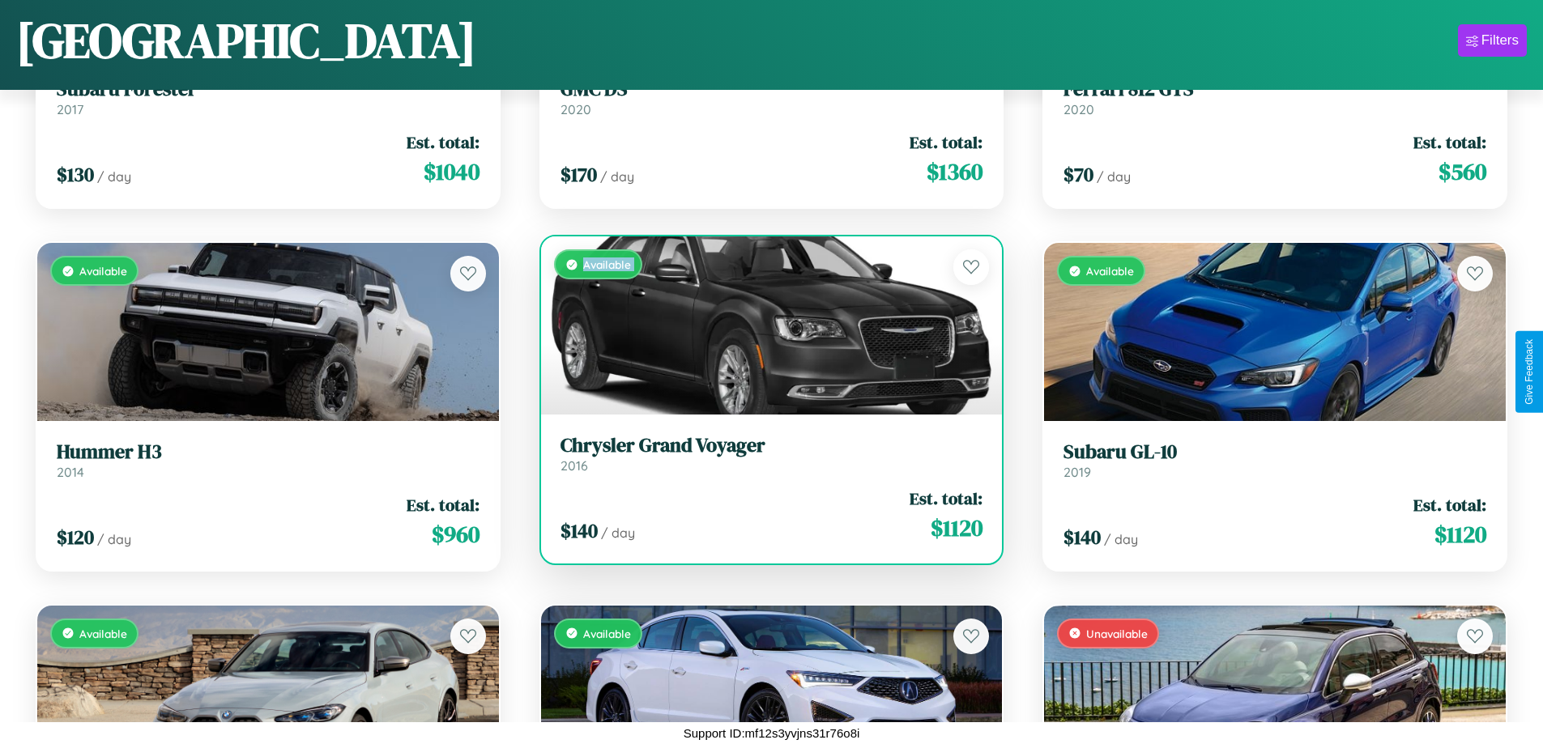
click at [765, 326] on div "Available" at bounding box center [772, 326] width 462 height 178
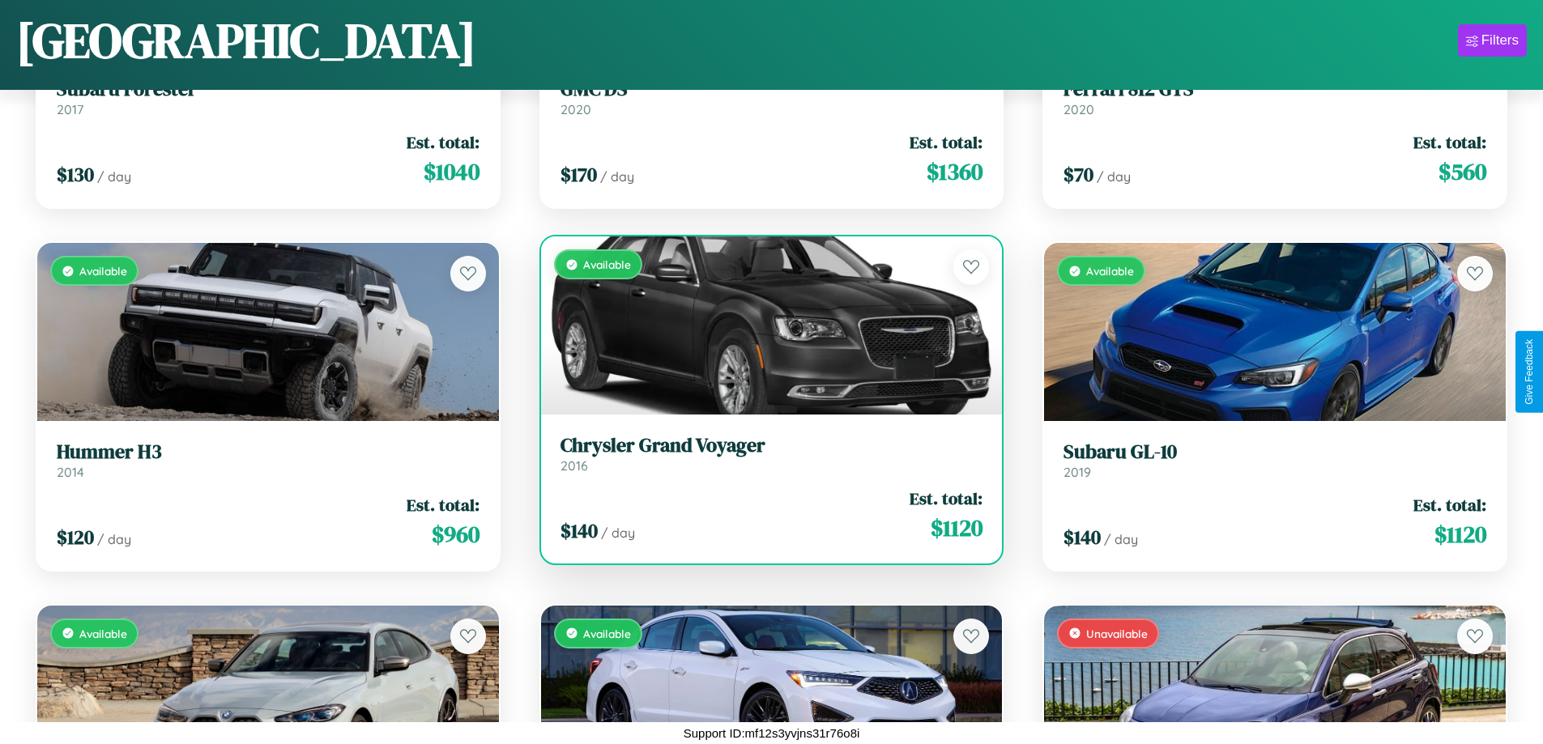
click at [765, 326] on div "Available" at bounding box center [772, 326] width 462 height 178
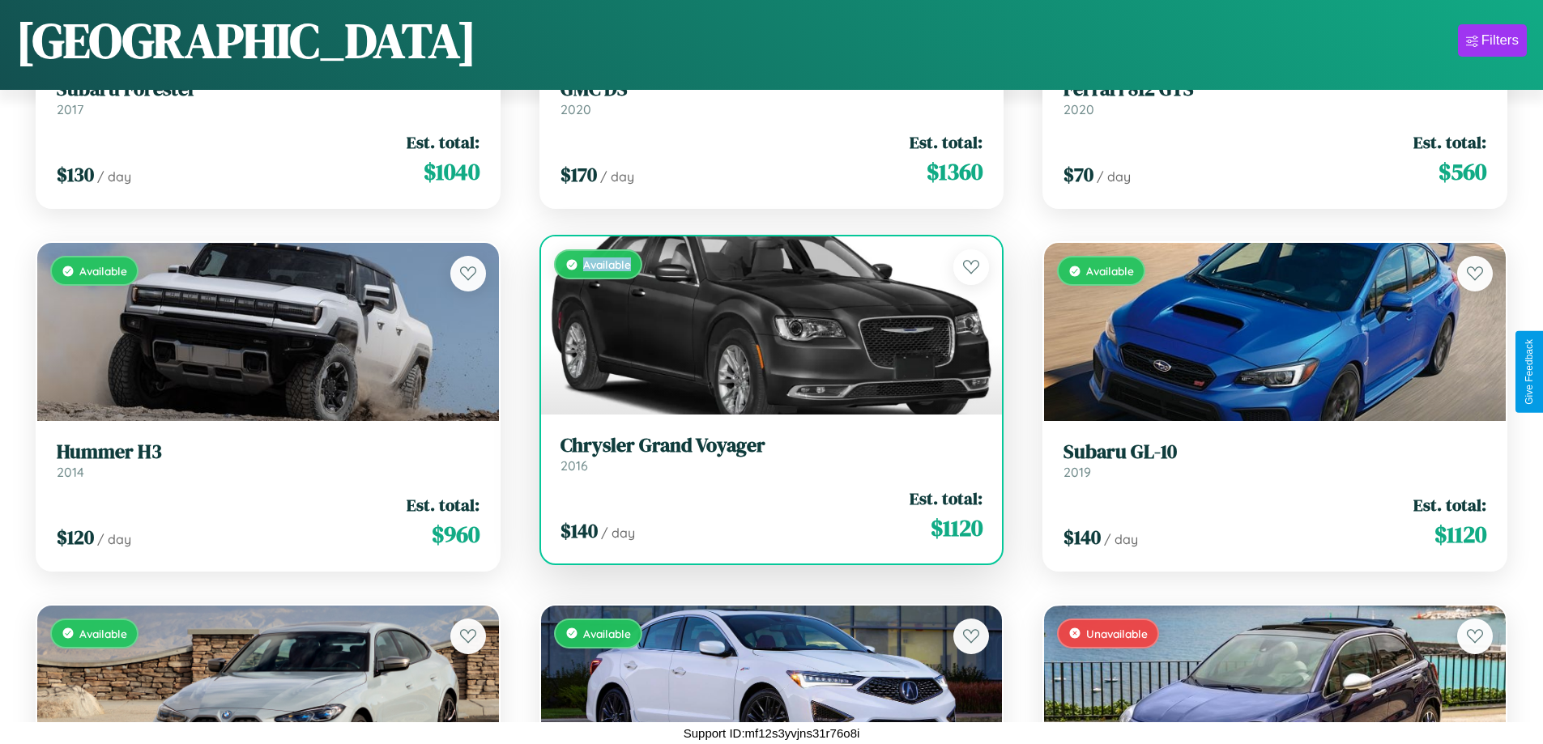
click at [765, 326] on div "Available" at bounding box center [772, 326] width 462 height 178
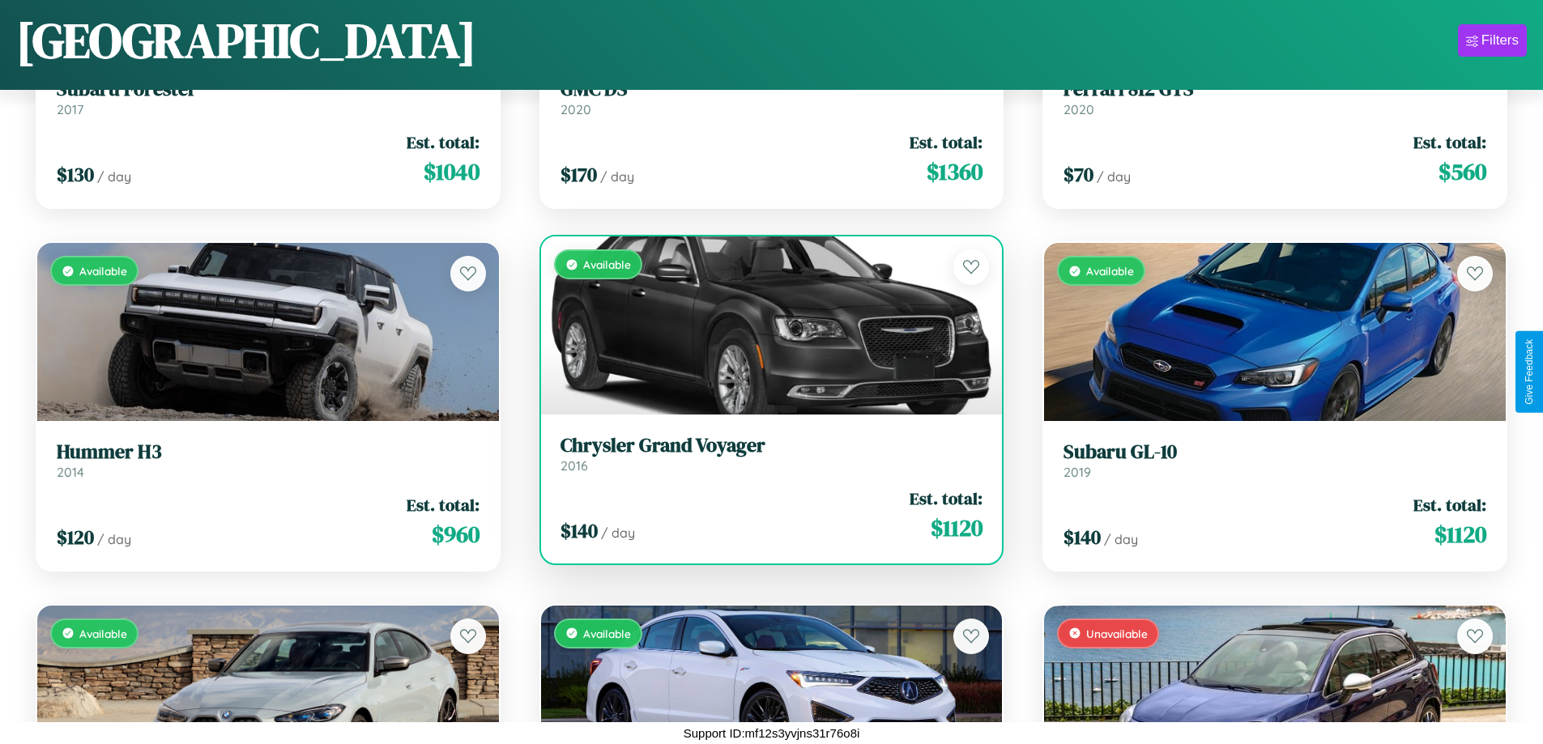
click at [765, 454] on h3 "Chrysler Grand Voyager" at bounding box center [771, 445] width 423 height 23
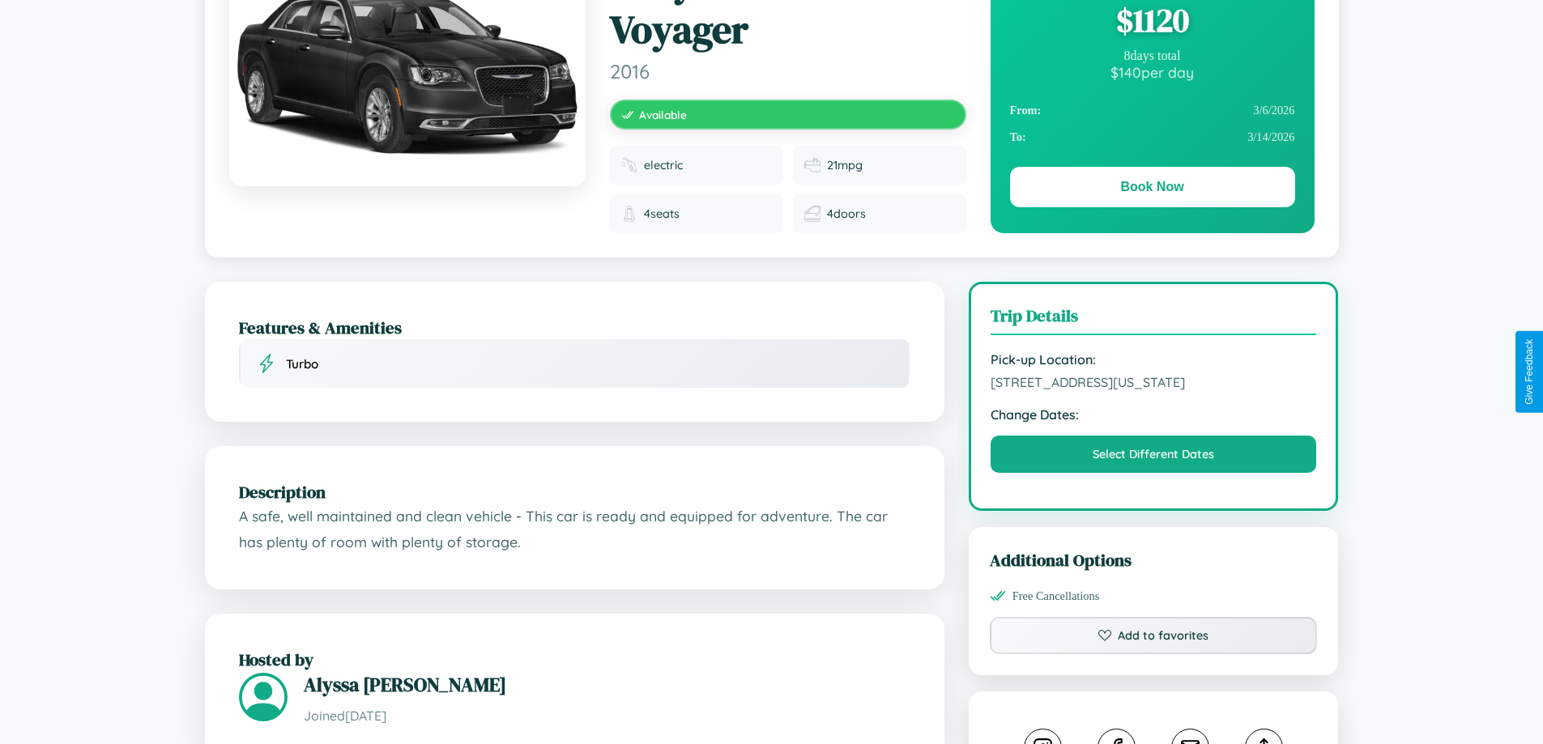
scroll to position [450, 0]
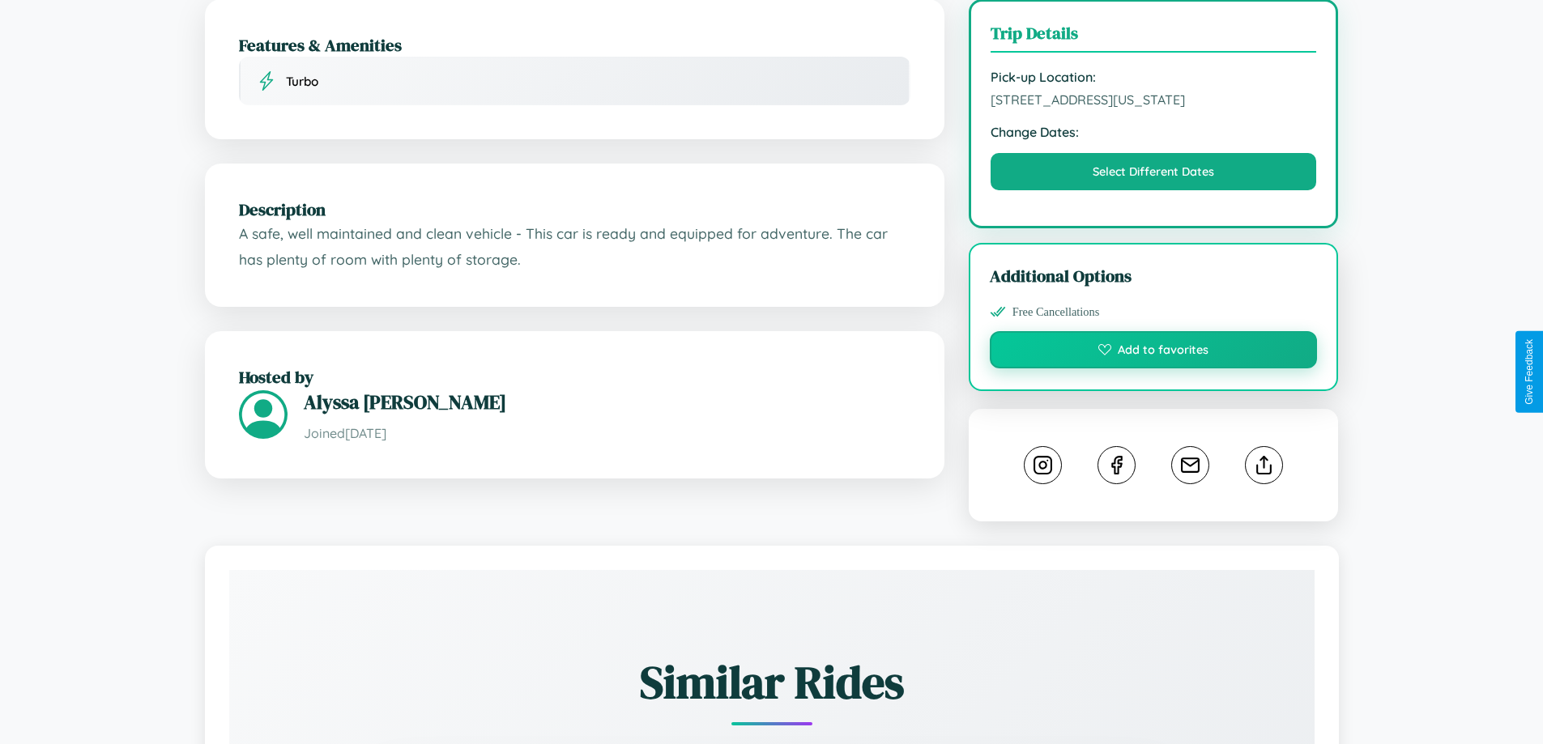
click at [1153, 369] on button "Add to favorites" at bounding box center [1154, 349] width 328 height 37
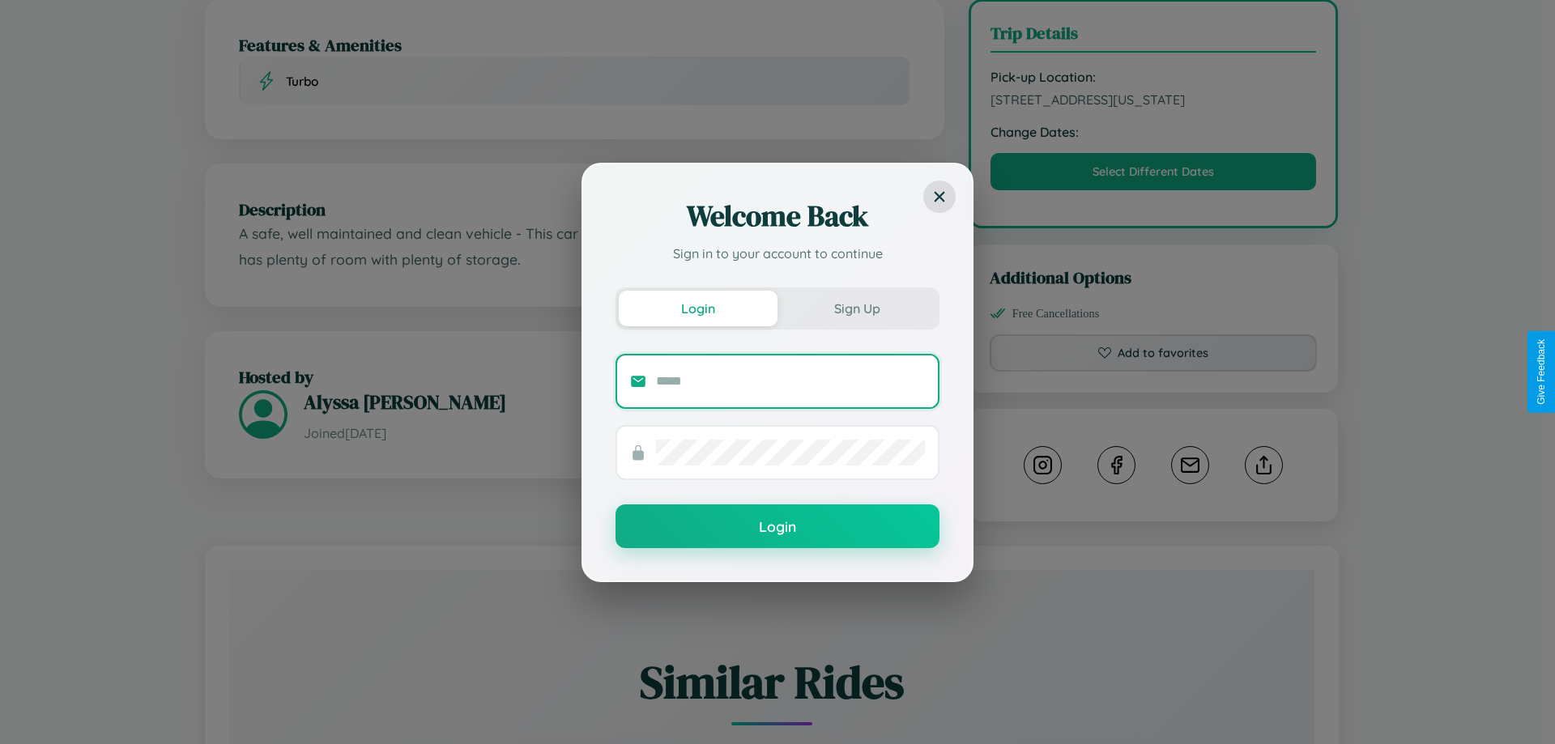
click at [790, 381] on input "text" at bounding box center [790, 382] width 269 height 26
type input "**********"
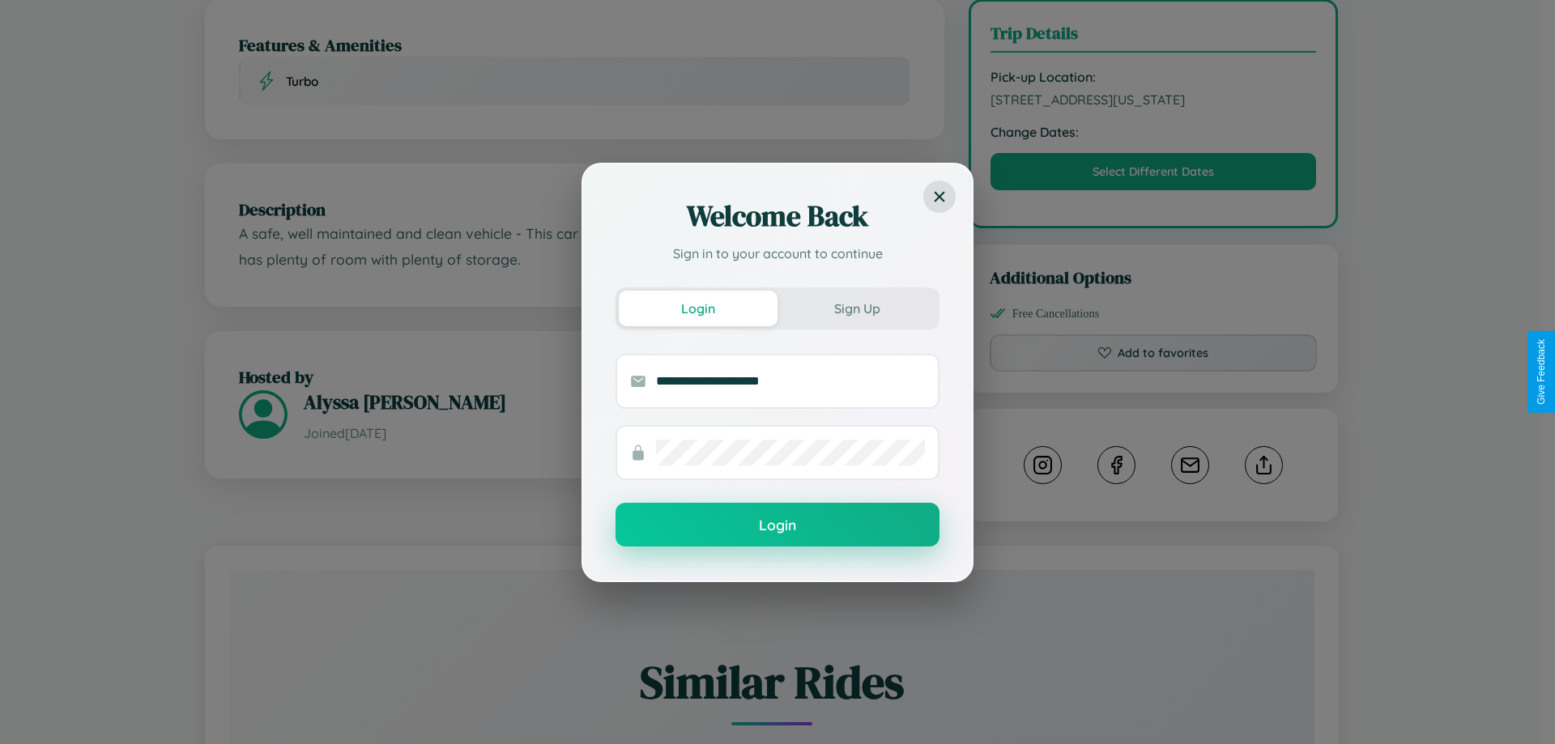
click at [778, 525] on button "Login" at bounding box center [778, 525] width 324 height 44
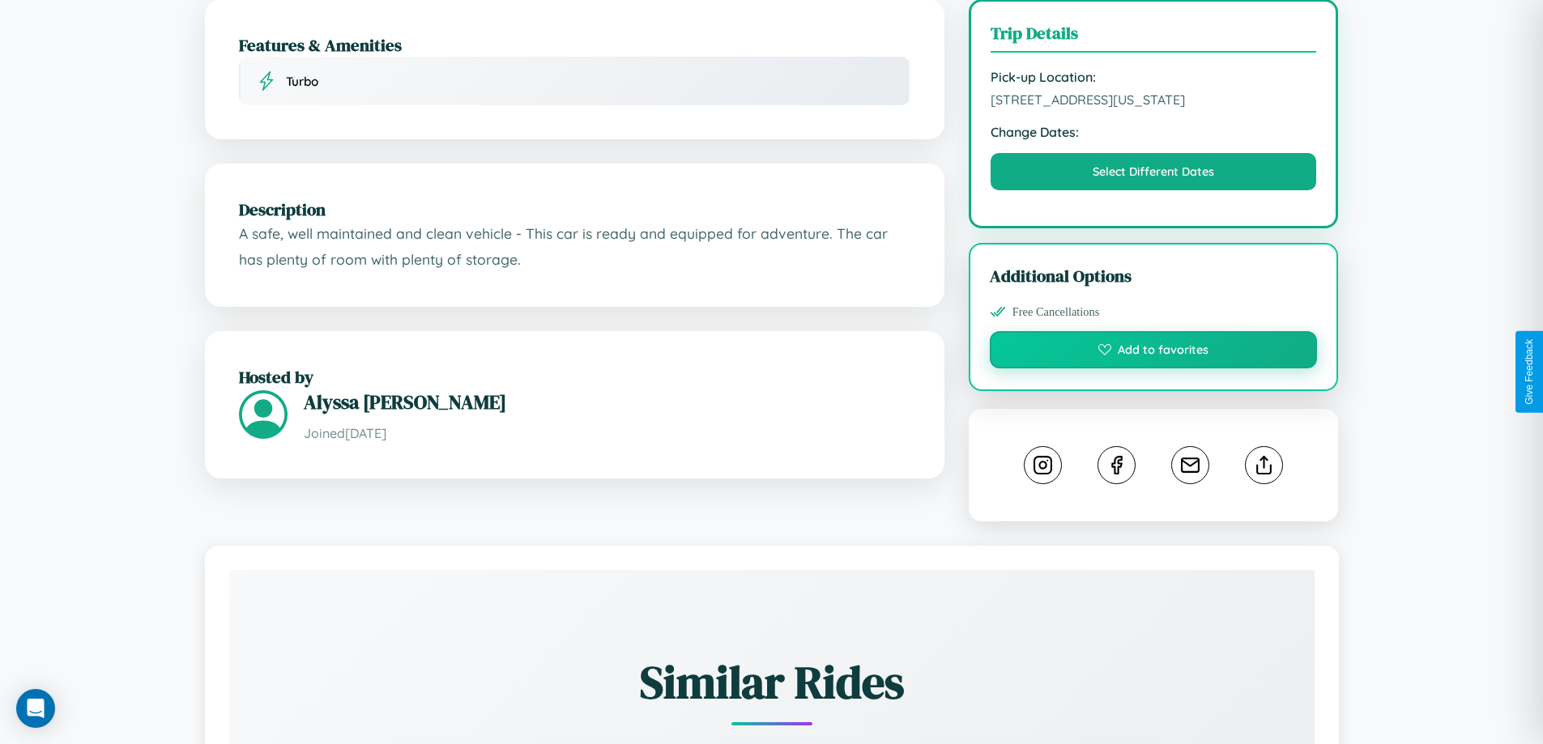
click at [1153, 369] on button "Add to favorites" at bounding box center [1154, 349] width 328 height 37
